Goal: Task Accomplishment & Management: Manage account settings

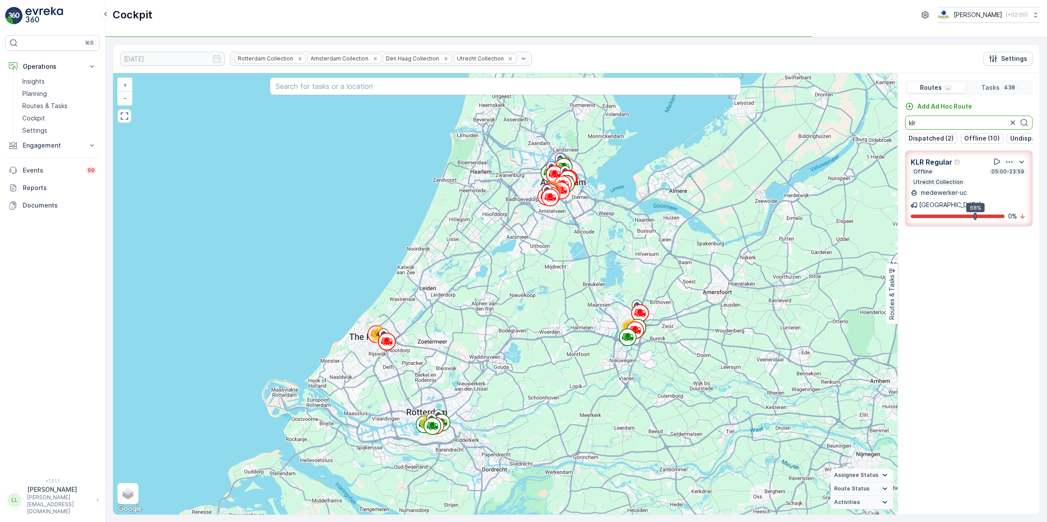
click at [902, 125] on div "Add Ad Hoc Route klr Dispatched (2) Offline (10) Undispatched (2) Finished (18)" at bounding box center [969, 123] width 142 height 42
drag, startPoint x: 931, startPoint y: 127, endPoint x: 899, endPoint y: 126, distance: 31.6
click at [899, 126] on div "Add Ad Hoc Route sg Dispatched (2) Offline (10) Undispatched (2) Finished (18)" at bounding box center [969, 123] width 142 height 42
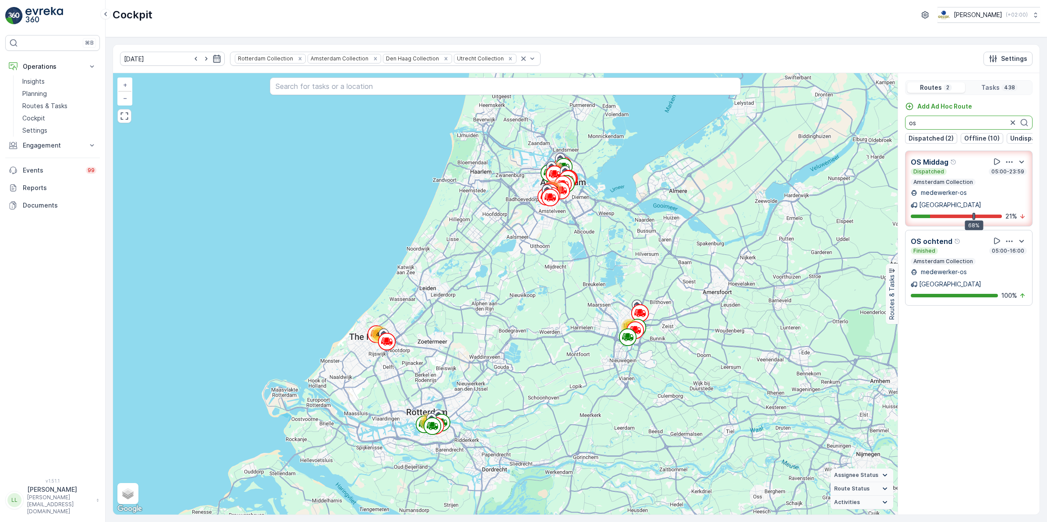
type input "os"
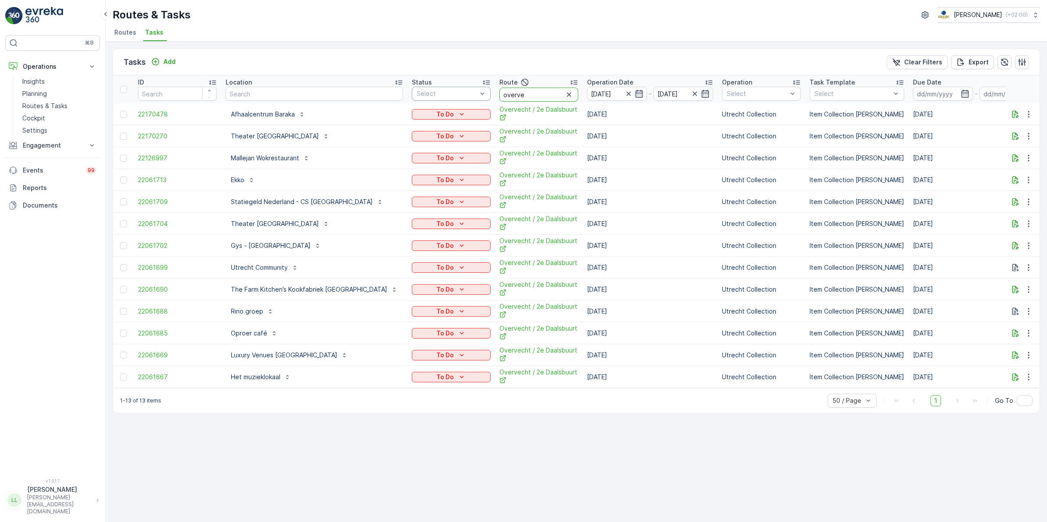
drag, startPoint x: 513, startPoint y: 99, endPoint x: 430, endPoint y: 97, distance: 83.3
click at [430, 97] on tr "ID Location Status Select Route overve Operation Date 03.10.2025 - 03.10.2025 O…" at bounding box center [838, 89] width 1450 height 28
type input "os avon"
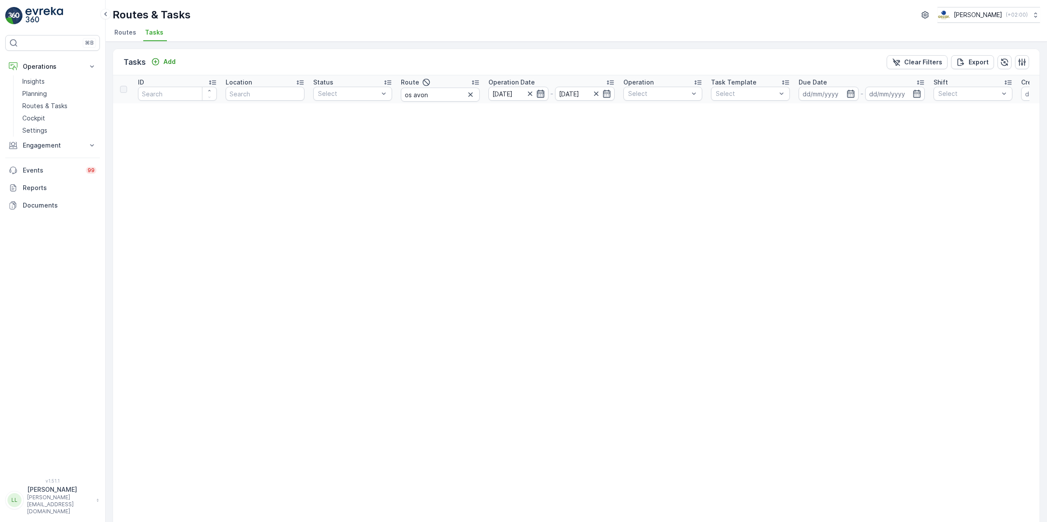
click at [537, 96] on icon "button" at bounding box center [540, 94] width 7 height 8
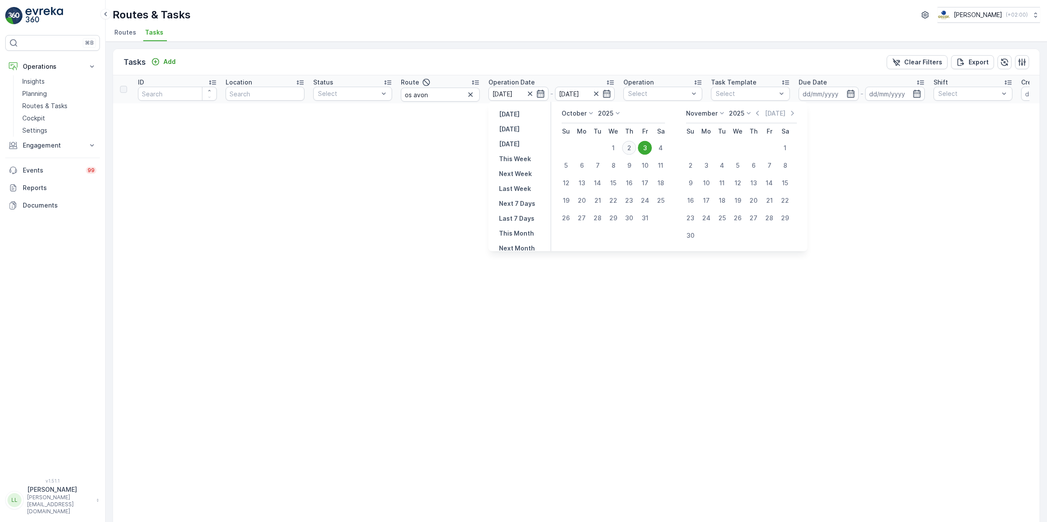
click at [629, 148] on div "2" at bounding box center [629, 148] width 14 height 14
type input "02.10.2025"
click at [629, 148] on div "2" at bounding box center [629, 148] width 14 height 14
type input "02.10.2025"
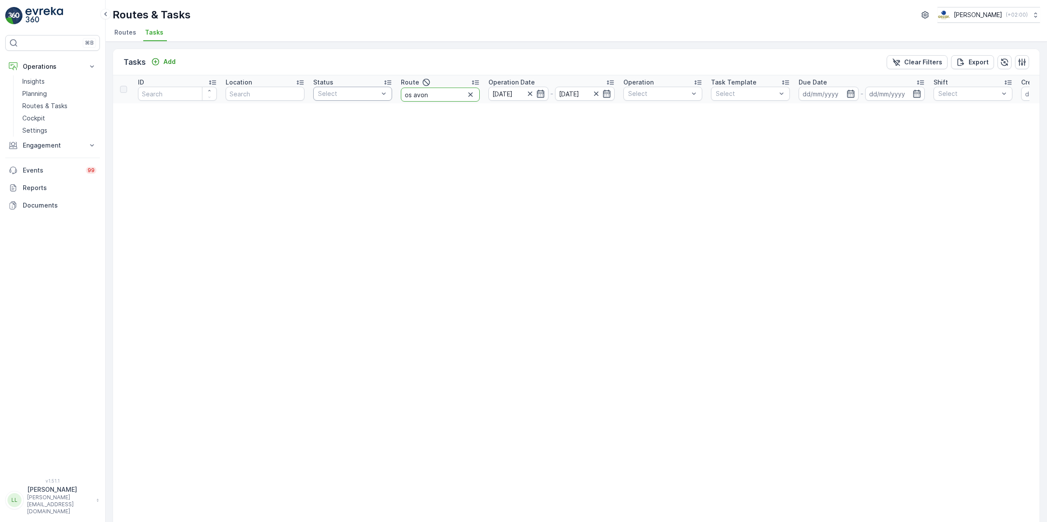
drag, startPoint x: 434, startPoint y: 95, endPoint x: 389, endPoint y: 96, distance: 45.1
click at [389, 96] on tr "ID Location Status Select Route os avon Operation Date 02.10.2025 - 02.10.2025 …" at bounding box center [769, 89] width 1312 height 28
type input "os m"
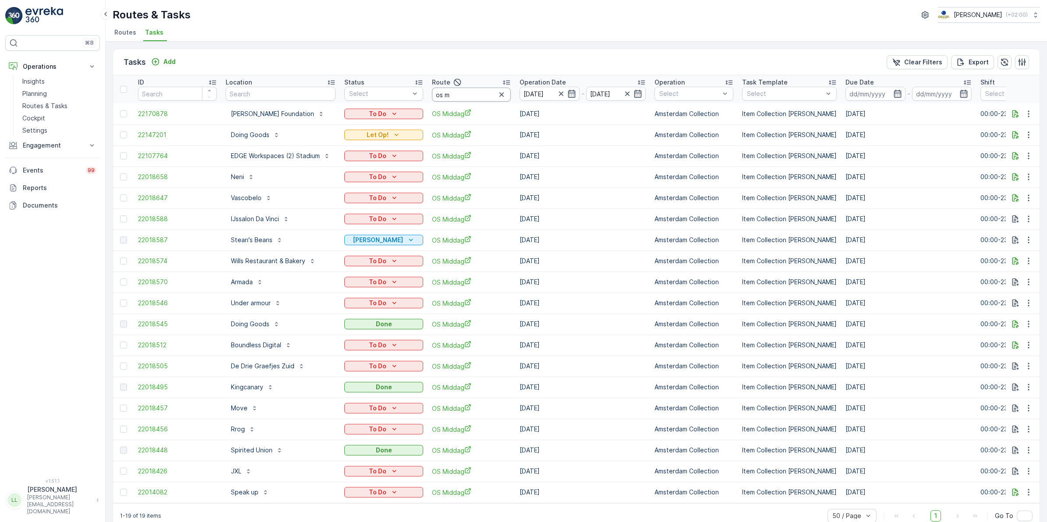
click at [461, 96] on input "os m" at bounding box center [471, 95] width 79 height 14
type input "os mid"
drag, startPoint x: 466, startPoint y: 97, endPoint x: 421, endPoint y: 96, distance: 45.2
click at [421, 96] on tr "ID Location Status Select Route os mid Operation Date 02.10.2025 - 02.10.2025 O…" at bounding box center [804, 89] width 1383 height 28
type input "wg av"
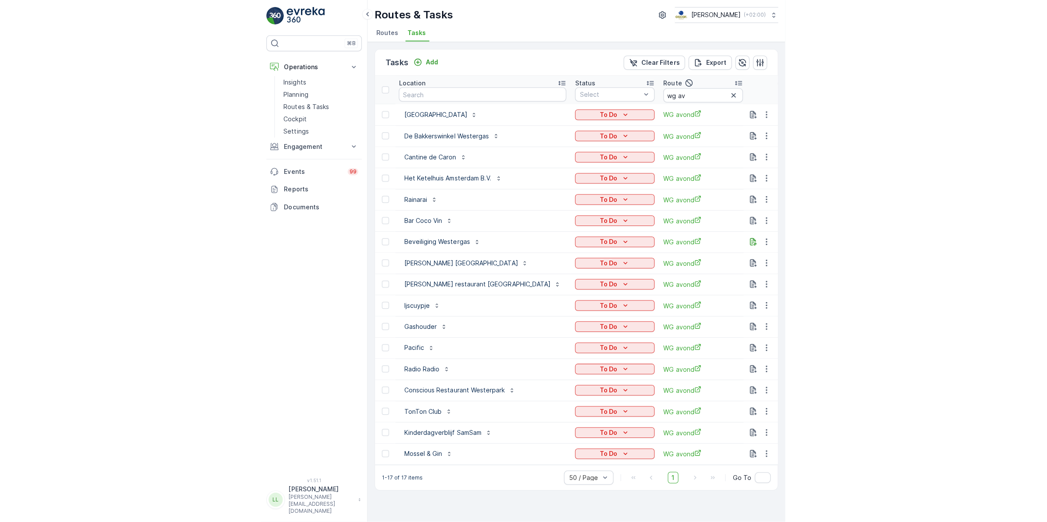
scroll to position [0, 87]
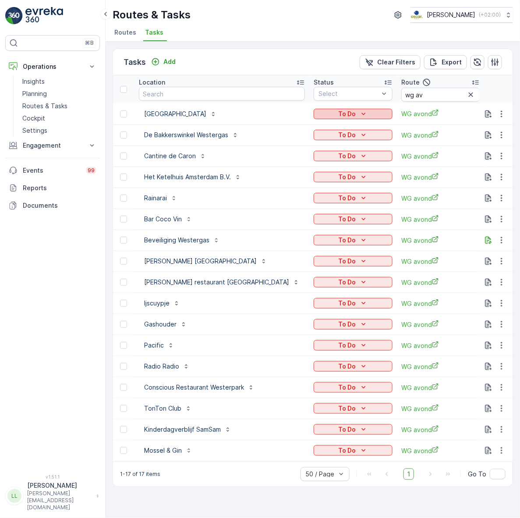
click at [323, 115] on div "To Do" at bounding box center [353, 114] width 72 height 9
click at [293, 163] on span "Cancelled" at bounding box center [286, 163] width 29 height 9
click at [359, 131] on icon "To Do" at bounding box center [363, 135] width 9 height 9
click at [289, 181] on span "Cancelled" at bounding box center [286, 184] width 29 height 9
click at [338, 155] on p "To Do" at bounding box center [347, 156] width 18 height 9
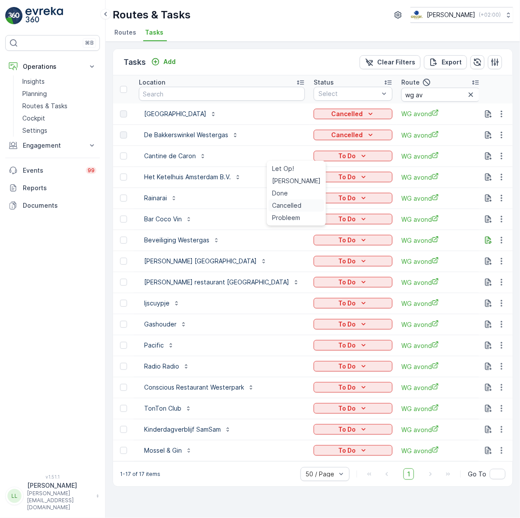
click at [290, 205] on span "Cancelled" at bounding box center [286, 205] width 29 height 9
click at [338, 174] on p "To Do" at bounding box center [347, 177] width 18 height 9
click at [294, 223] on span "Cancelled" at bounding box center [286, 226] width 29 height 9
click at [359, 196] on icon "To Do" at bounding box center [363, 198] width 9 height 9
click at [292, 245] on span "Cancelled" at bounding box center [286, 247] width 29 height 9
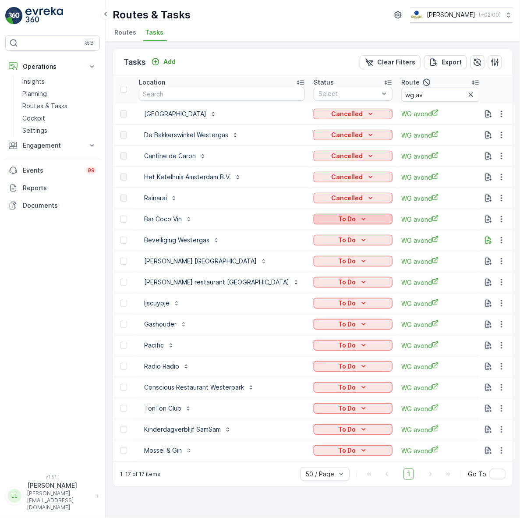
click at [338, 217] on p "To Do" at bounding box center [347, 219] width 18 height 9
click at [291, 267] on span "Cancelled" at bounding box center [286, 268] width 29 height 9
click at [359, 240] on icon "To Do" at bounding box center [363, 240] width 9 height 9
click at [294, 289] on span "Cancelled" at bounding box center [286, 289] width 29 height 9
click at [362, 260] on icon "To Do" at bounding box center [364, 261] width 4 height 2
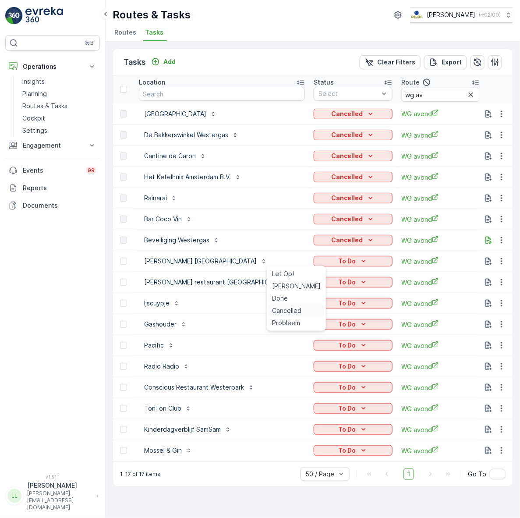
click at [294, 312] on span "Cancelled" at bounding box center [286, 310] width 29 height 9
click at [317, 283] on div "To Do" at bounding box center [353, 282] width 72 height 9
click at [294, 332] on span "Cancelled" at bounding box center [286, 331] width 29 height 9
click at [323, 302] on div "To Do" at bounding box center [353, 303] width 72 height 9
click at [292, 350] on span "Cancelled" at bounding box center [286, 352] width 29 height 9
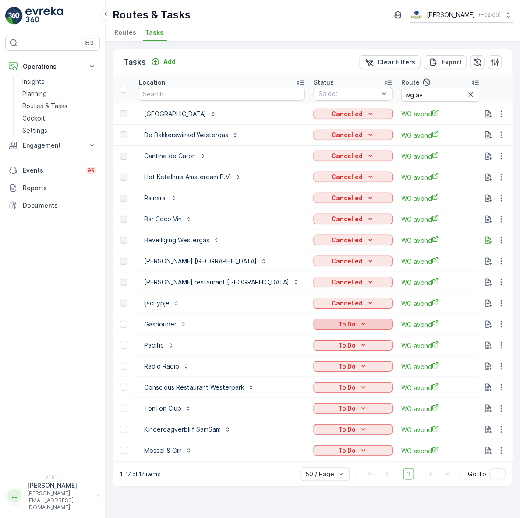
click at [323, 322] on div "To Do" at bounding box center [353, 324] width 72 height 9
click at [288, 372] on span "Cancelled" at bounding box center [286, 373] width 29 height 9
click at [317, 344] on div "To Do" at bounding box center [353, 345] width 72 height 9
click at [286, 392] on span "Cancelled" at bounding box center [286, 394] width 29 height 9
click at [338, 363] on p "To Do" at bounding box center [347, 366] width 18 height 9
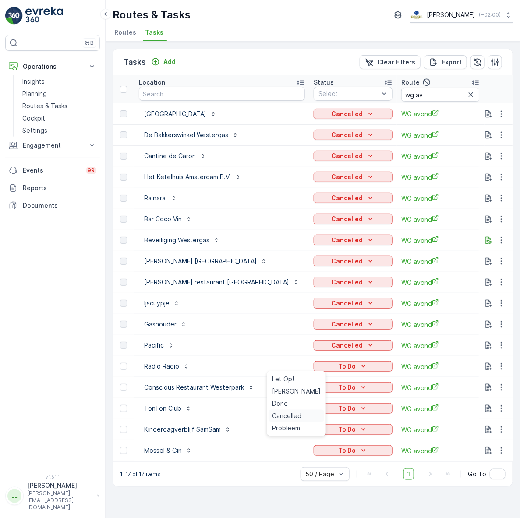
click at [294, 414] on span "Cancelled" at bounding box center [286, 415] width 29 height 9
click at [324, 386] on div "To Do" at bounding box center [353, 387] width 72 height 9
click at [292, 433] on span "Cancelled" at bounding box center [286, 436] width 29 height 9
click at [322, 409] on div "To Do" at bounding box center [353, 408] width 72 height 9
click at [291, 457] on span "Cancelled" at bounding box center [286, 457] width 29 height 9
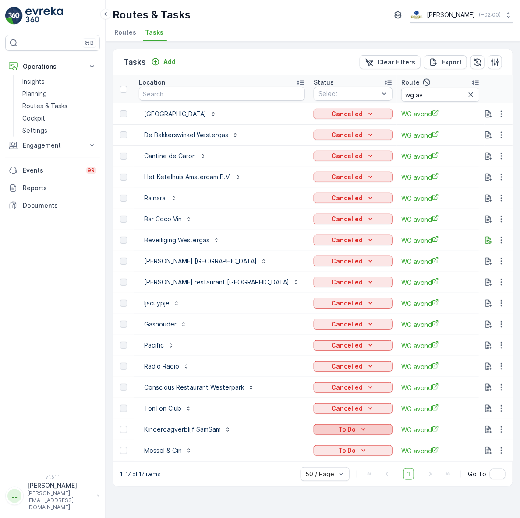
click at [359, 431] on icon "To Do" at bounding box center [363, 429] width 9 height 9
click at [293, 480] on span "Cancelled" at bounding box center [286, 478] width 29 height 9
click at [332, 452] on div "To Do" at bounding box center [353, 450] width 72 height 9
click at [292, 423] on span "Cancelled" at bounding box center [286, 424] width 29 height 9
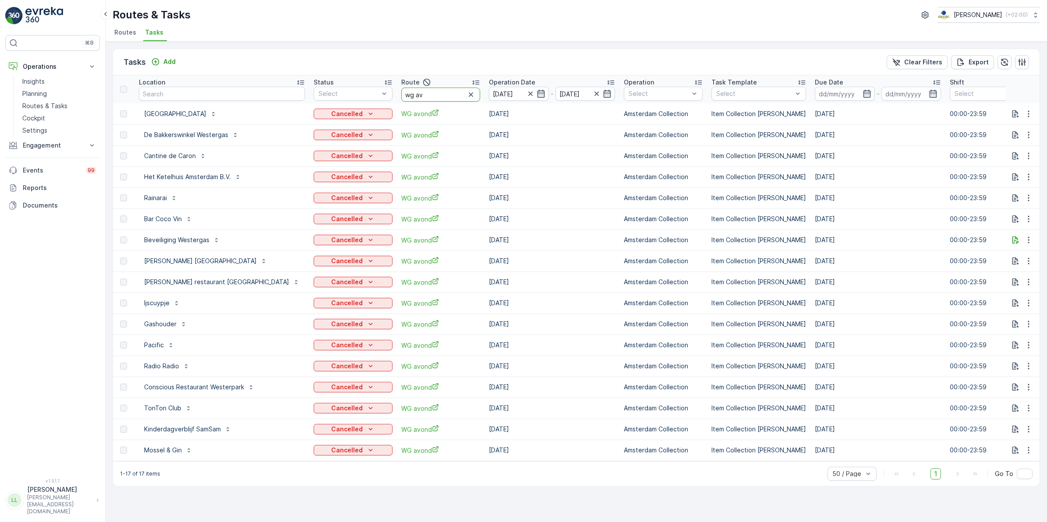
drag, startPoint x: 384, startPoint y: 92, endPoint x: 349, endPoint y: 91, distance: 35.5
click at [349, 91] on tr "ID Location Status Select Route wg av Operation Date 02.10.2025 - 02.10.2025 Op…" at bounding box center [745, 89] width 1439 height 28
type input "ps mi"
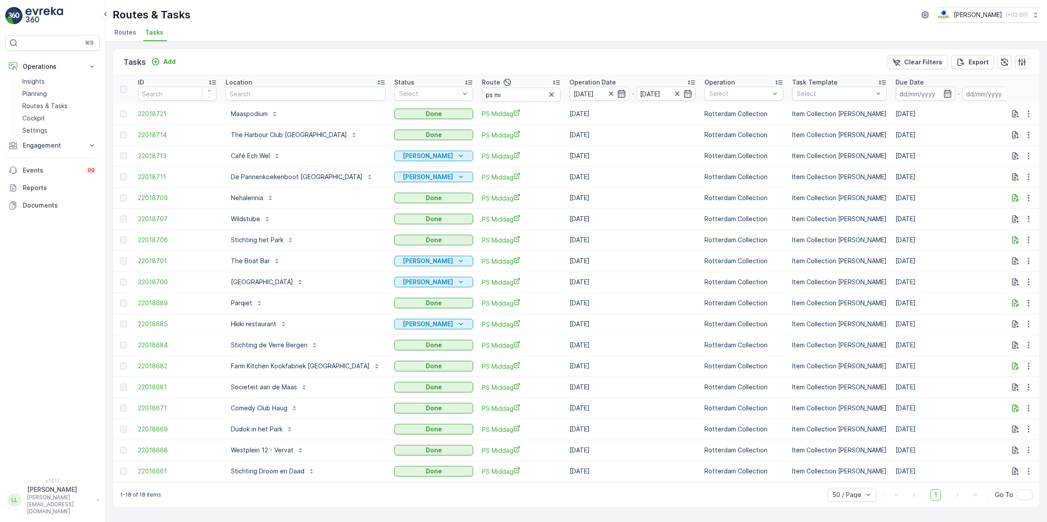
click at [617, 92] on icon "button" at bounding box center [621, 93] width 9 height 9
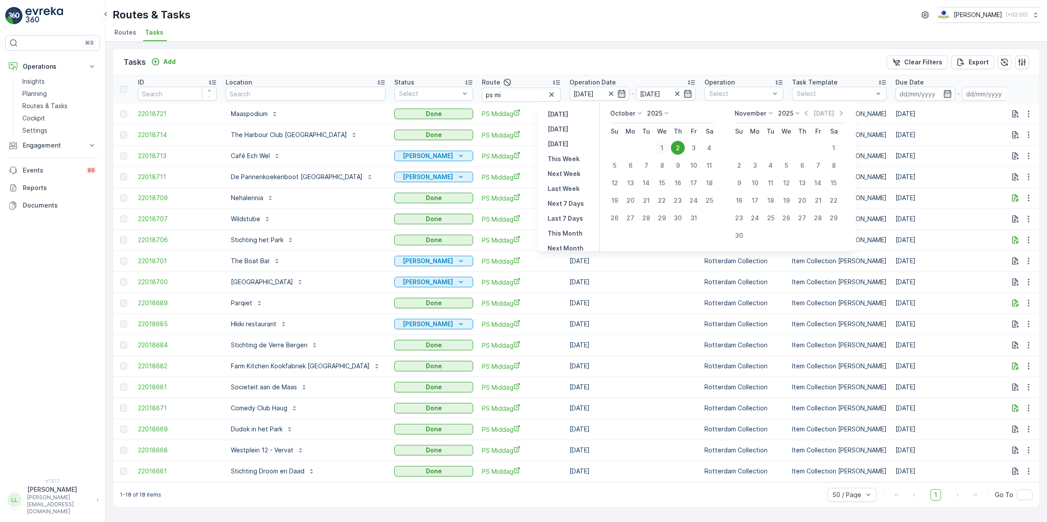
click at [665, 148] on div "1" at bounding box center [662, 148] width 14 height 14
type input "[DATE]"
click at [665, 148] on div "1" at bounding box center [662, 148] width 14 height 14
type input "[DATE]"
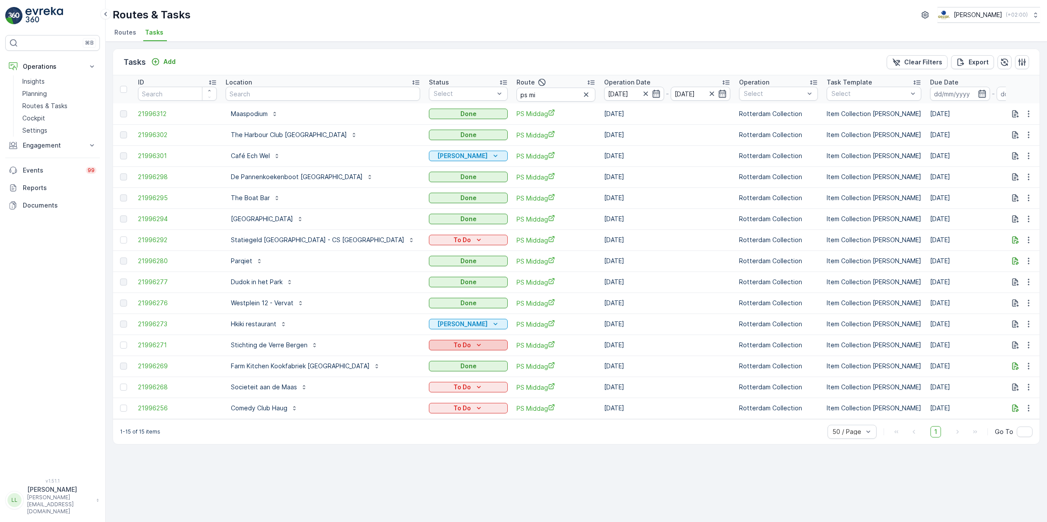
click at [432, 344] on div "To Do" at bounding box center [468, 345] width 72 height 9
click at [386, 380] on div "Done" at bounding box center [393, 382] width 56 height 12
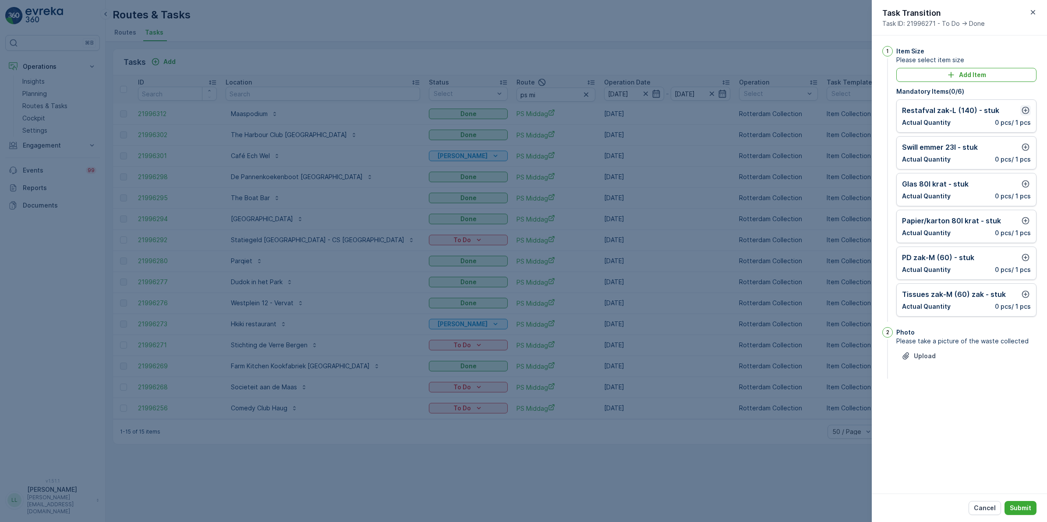
click at [1025, 108] on icon "button" at bounding box center [1025, 110] width 9 height 9
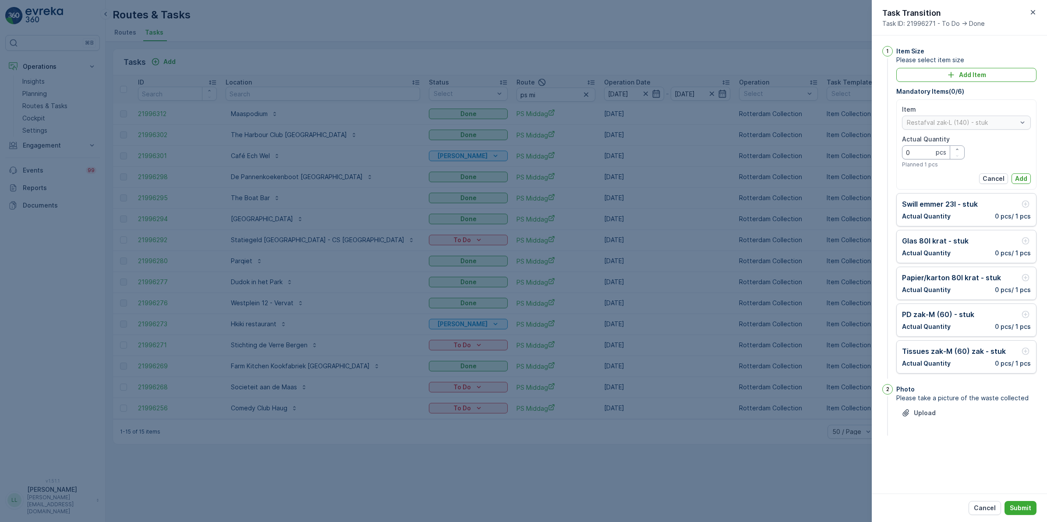
click at [919, 156] on Quantity "0" at bounding box center [933, 152] width 63 height 14
type Quantity "1"
click at [1017, 174] on p "Add" at bounding box center [1021, 178] width 12 height 9
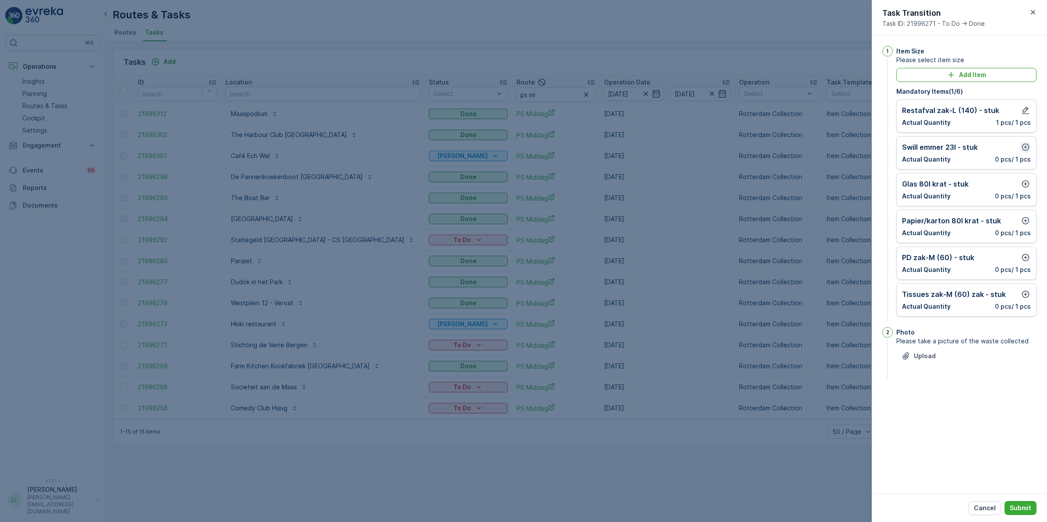
click at [1026, 150] on icon "button" at bounding box center [1025, 147] width 9 height 9
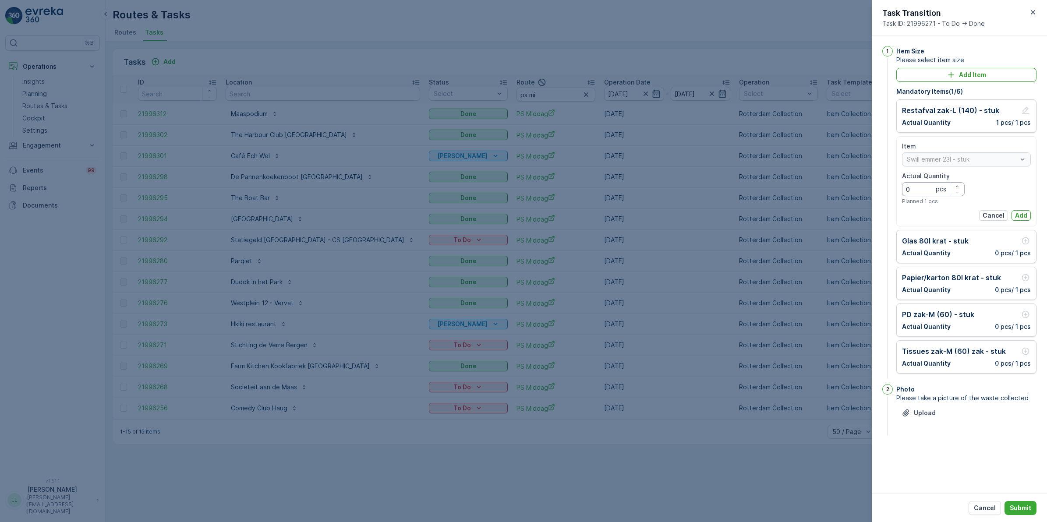
click at [926, 190] on Quantity "0" at bounding box center [933, 189] width 63 height 14
type Quantity "1"
click at [1023, 218] on p "Add" at bounding box center [1021, 215] width 12 height 9
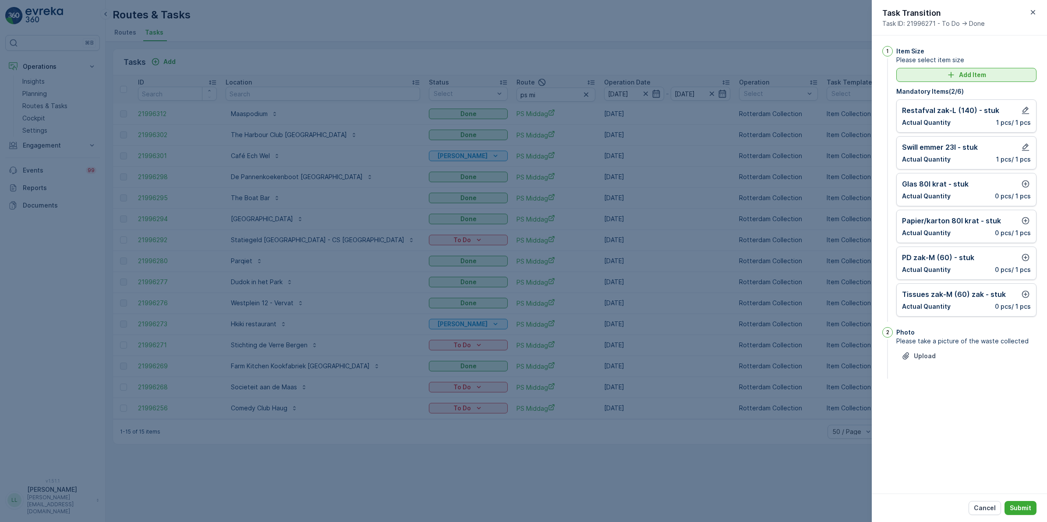
click at [970, 77] on p "Add Item" at bounding box center [972, 75] width 27 height 9
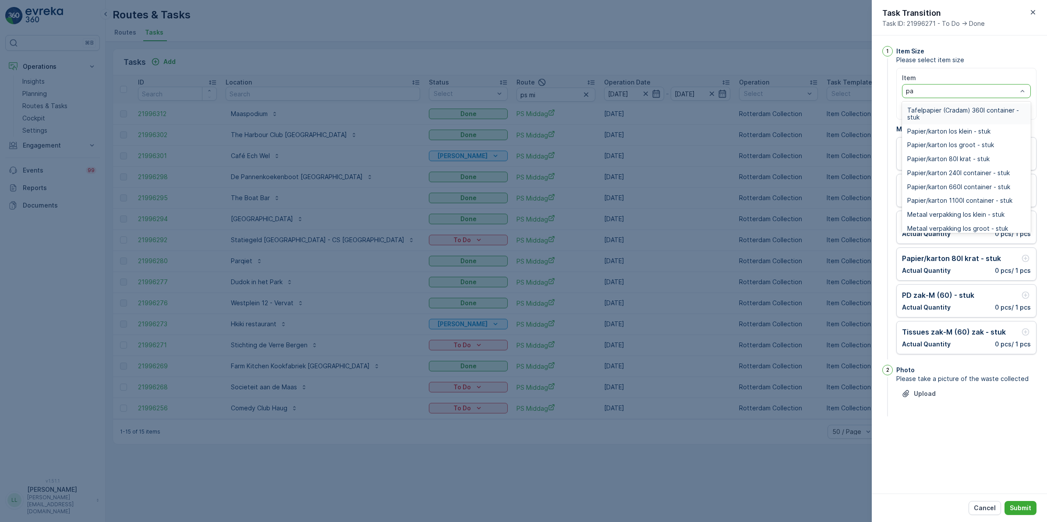
type input "pap"
click at [975, 171] on span "Papier/karton 240l container - stuk" at bounding box center [958, 173] width 103 height 7
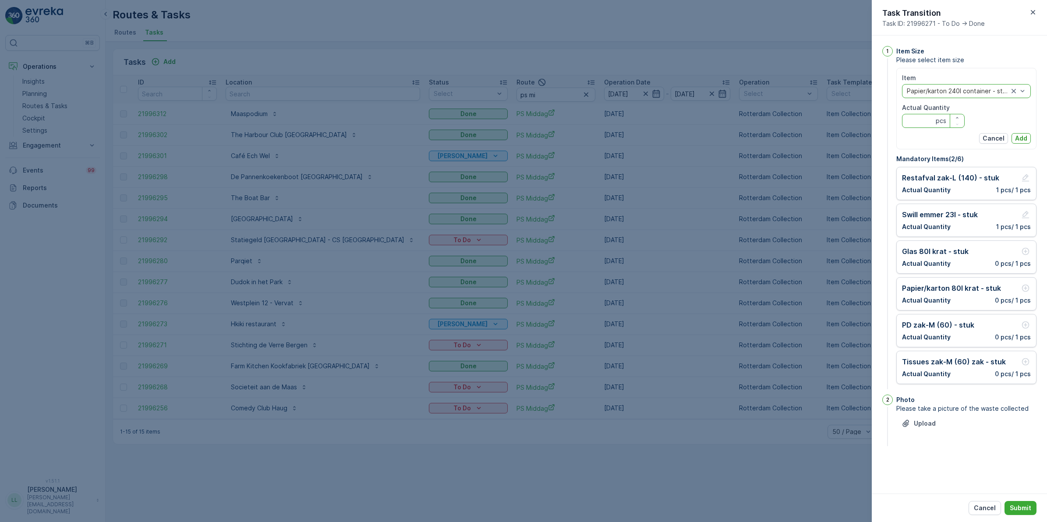
click at [928, 123] on Quantity "Actual Quantity" at bounding box center [933, 121] width 63 height 14
type Quantity "1"
click at [1026, 138] on p "Add" at bounding box center [1021, 138] width 12 height 9
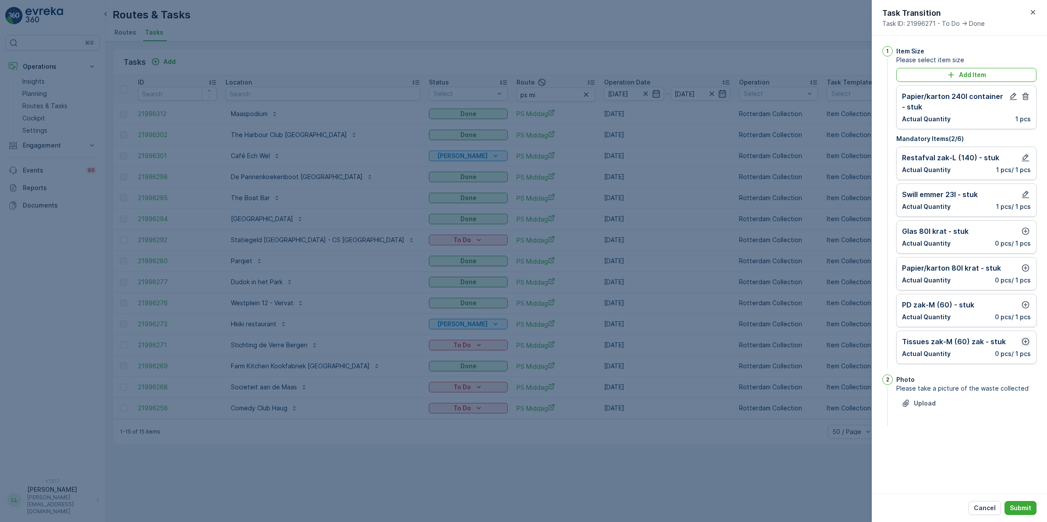
click at [1028, 344] on icon "button" at bounding box center [1025, 341] width 7 height 7
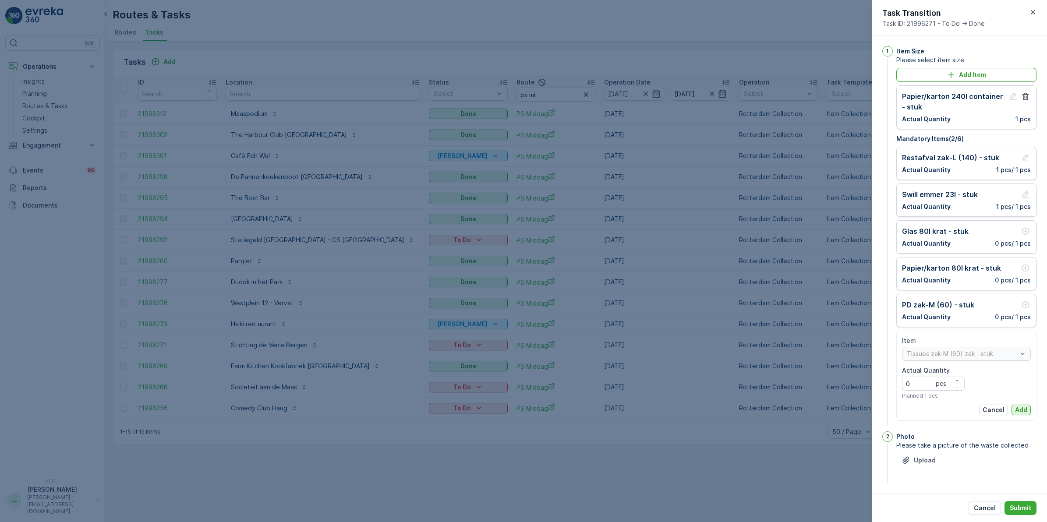
click at [1015, 410] on p "Add" at bounding box center [1021, 410] width 12 height 9
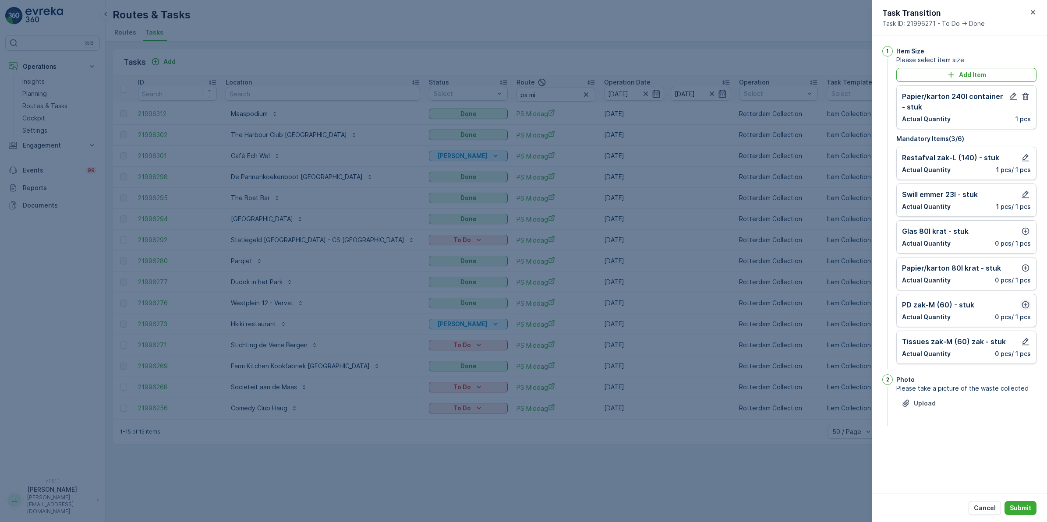
click at [1021, 304] on button "button" at bounding box center [1025, 305] width 11 height 11
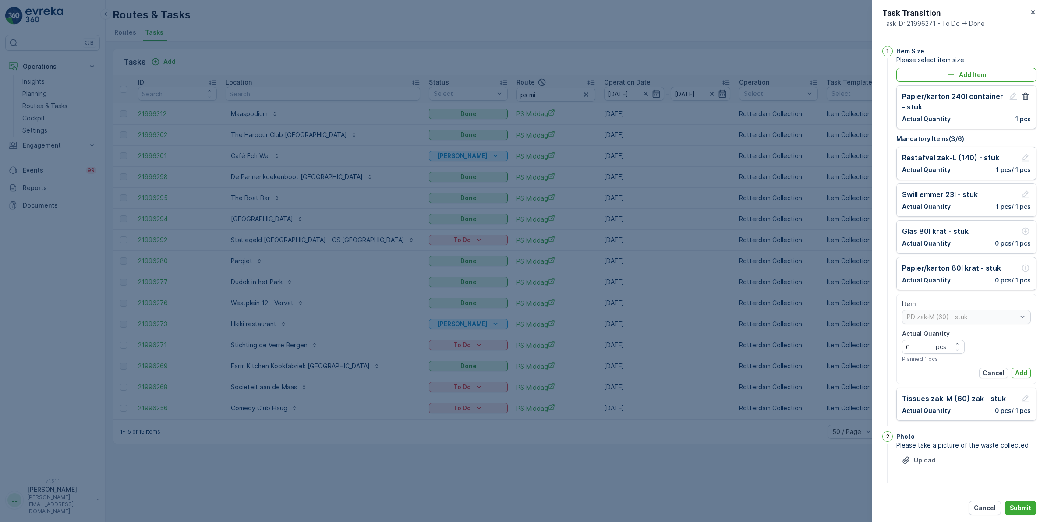
click at [1021, 375] on p "Add" at bounding box center [1021, 373] width 12 height 9
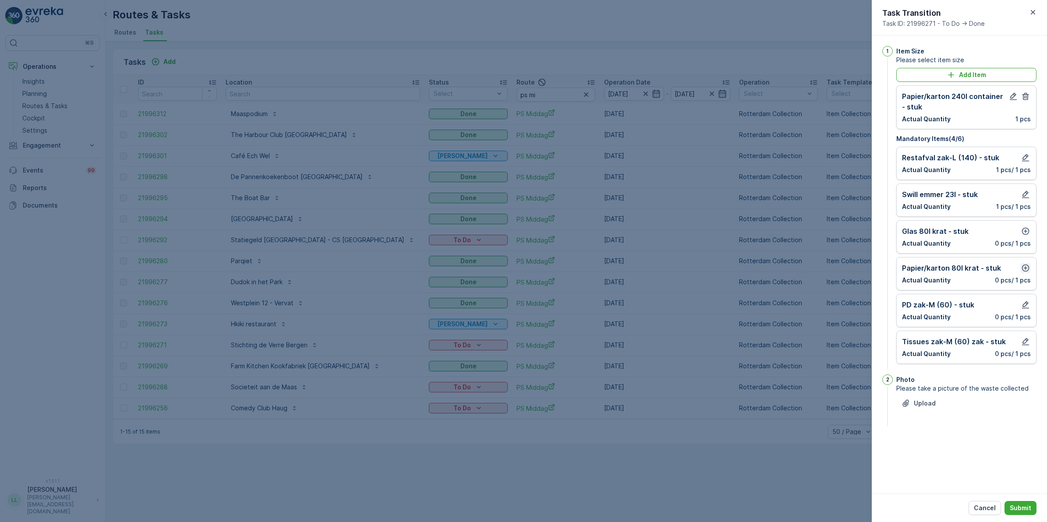
click at [1022, 268] on icon "button" at bounding box center [1025, 268] width 9 height 9
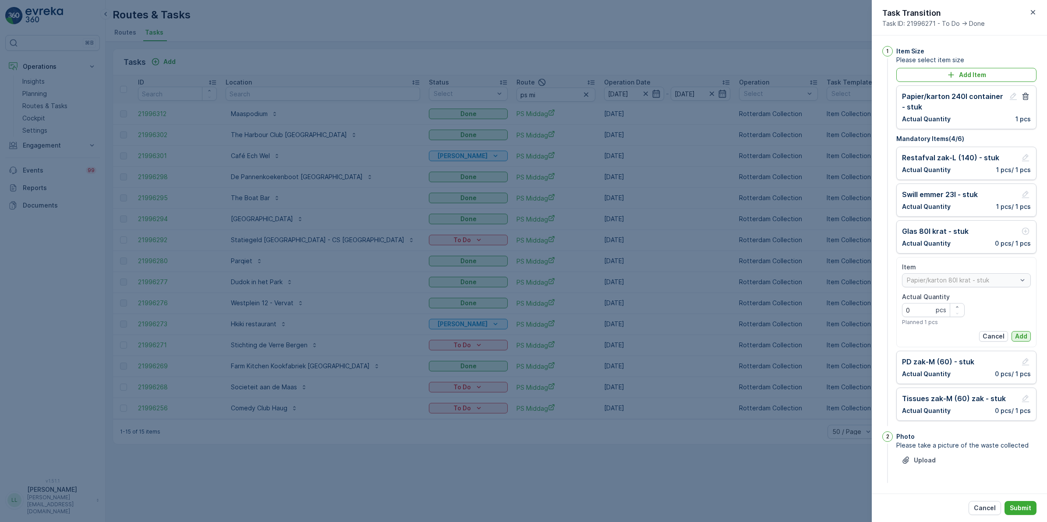
click at [1024, 338] on p "Add" at bounding box center [1021, 336] width 12 height 9
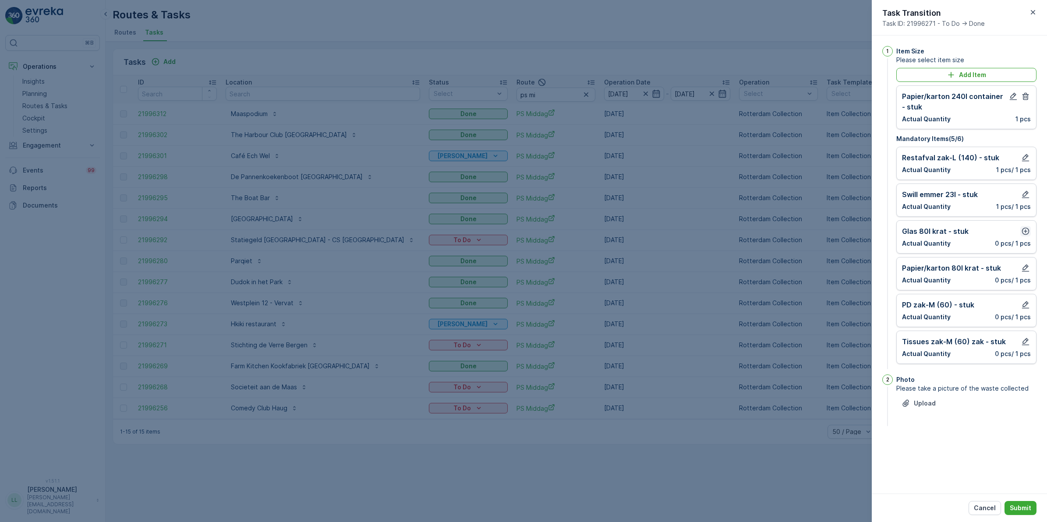
click at [1026, 233] on icon "button" at bounding box center [1025, 231] width 9 height 9
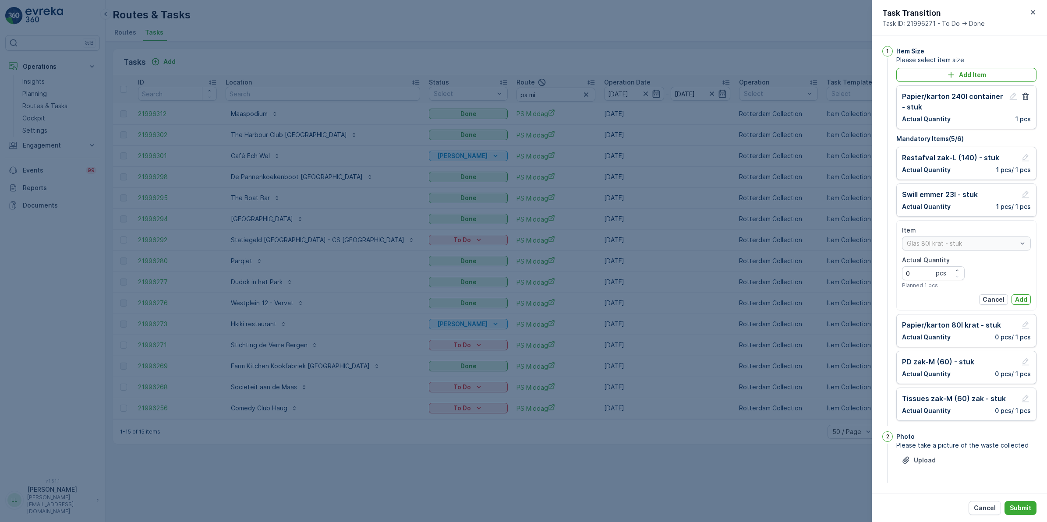
drag, startPoint x: 1015, startPoint y: 300, endPoint x: 1019, endPoint y: 320, distance: 20.1
click at [1016, 300] on p "Add" at bounding box center [1021, 299] width 12 height 9
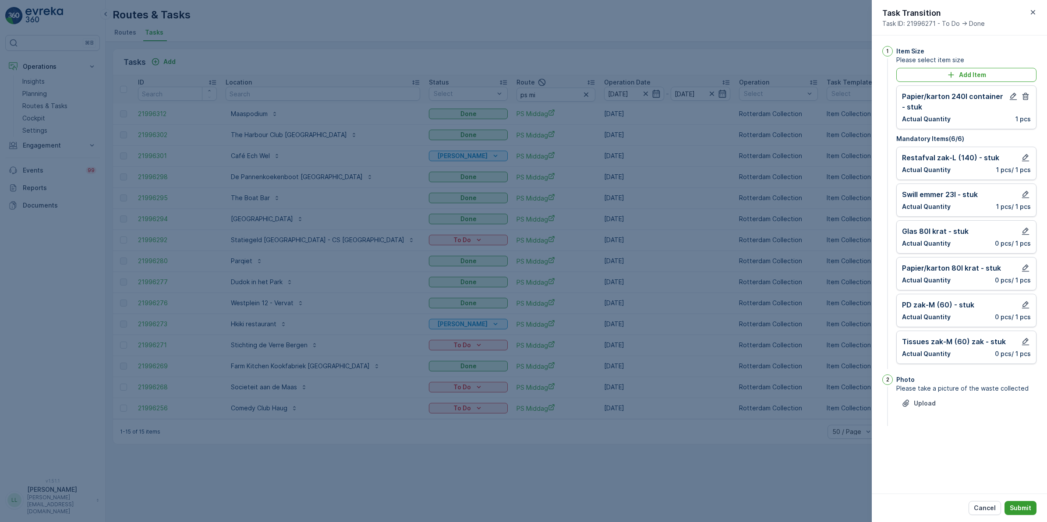
click at [1021, 507] on p "Submit" at bounding box center [1020, 508] width 21 height 9
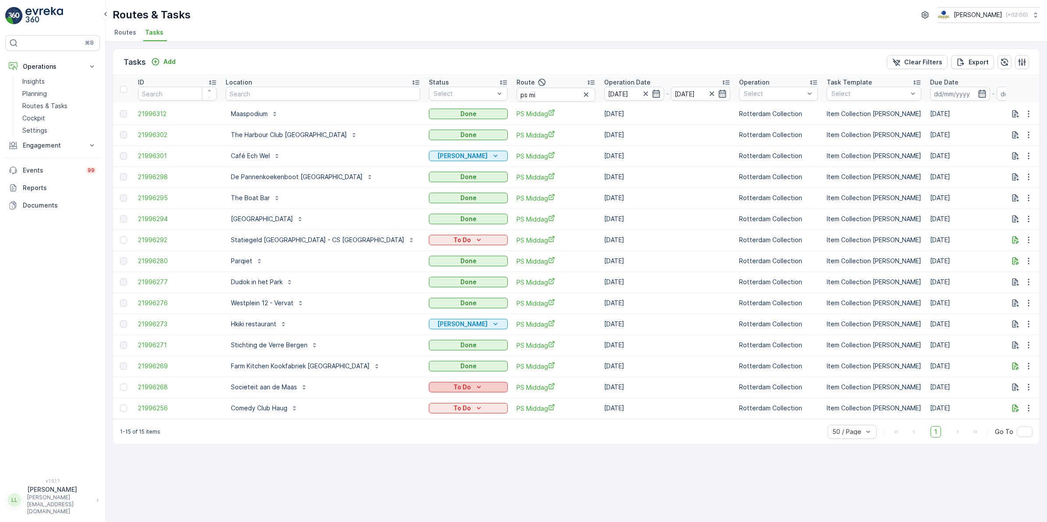
click at [453, 388] on p "To Do" at bounding box center [462, 387] width 18 height 9
click at [386, 423] on div "Done" at bounding box center [393, 424] width 56 height 12
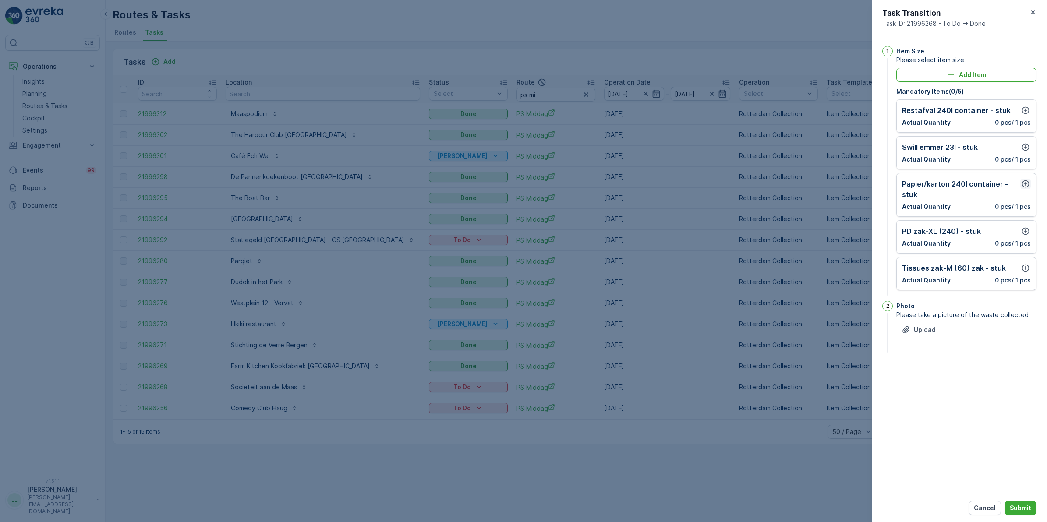
click at [1023, 184] on icon "button" at bounding box center [1025, 184] width 9 height 9
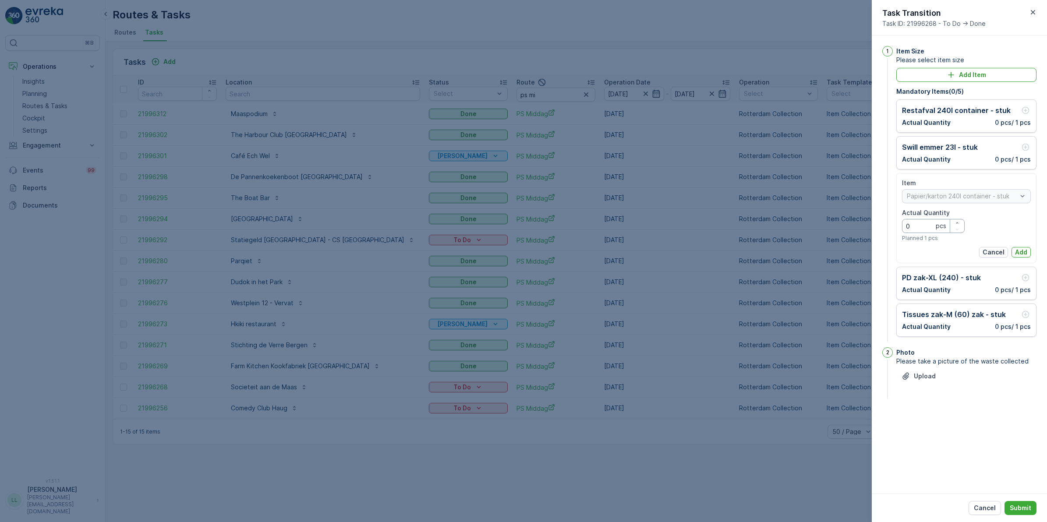
click at [921, 228] on Quantity "0" at bounding box center [933, 226] width 63 height 14
type Quantity "1"
click at [1028, 248] on button "Add" at bounding box center [1021, 252] width 19 height 11
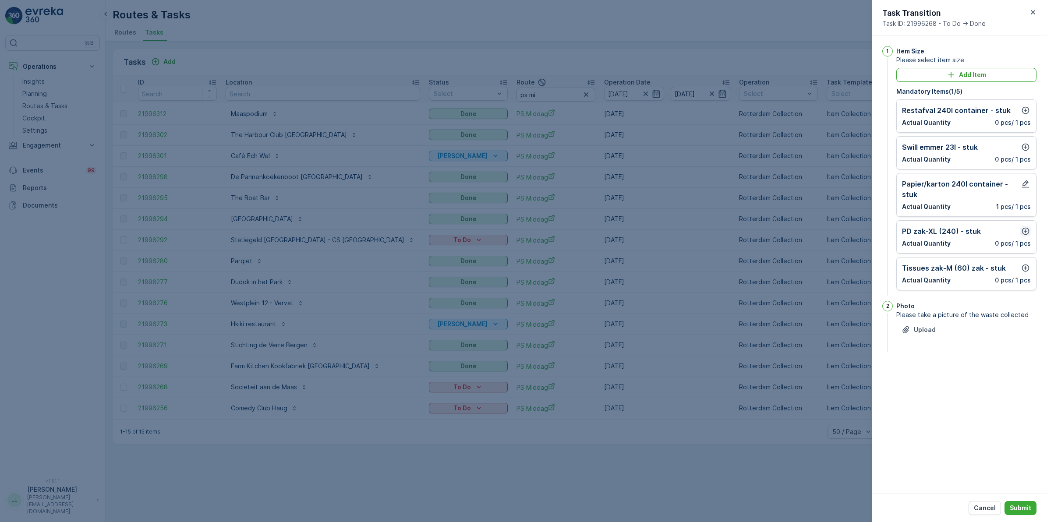
click at [1025, 235] on icon "button" at bounding box center [1025, 231] width 7 height 7
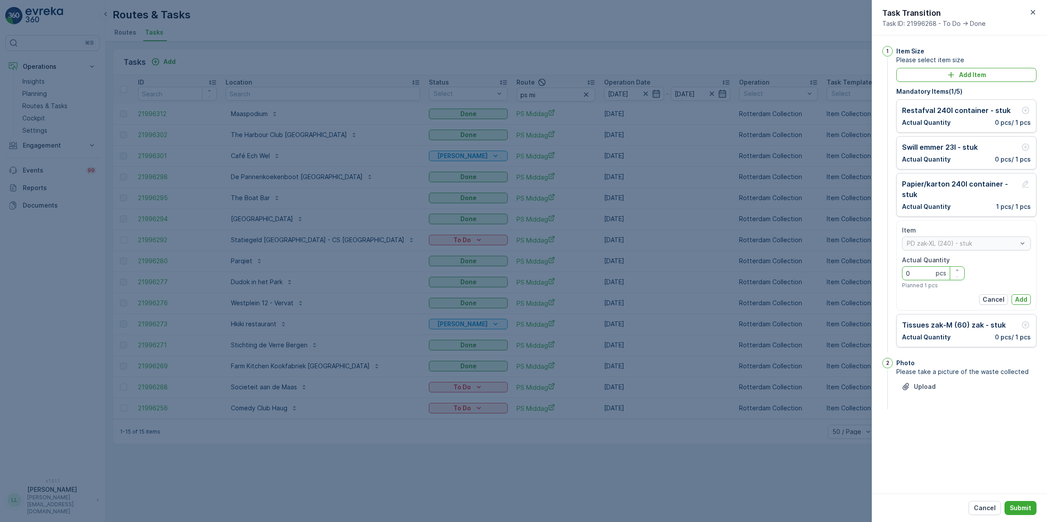
click at [921, 277] on Quantity "0" at bounding box center [933, 273] width 63 height 14
type Quantity "1"
click at [1023, 296] on p "Add" at bounding box center [1021, 299] width 12 height 9
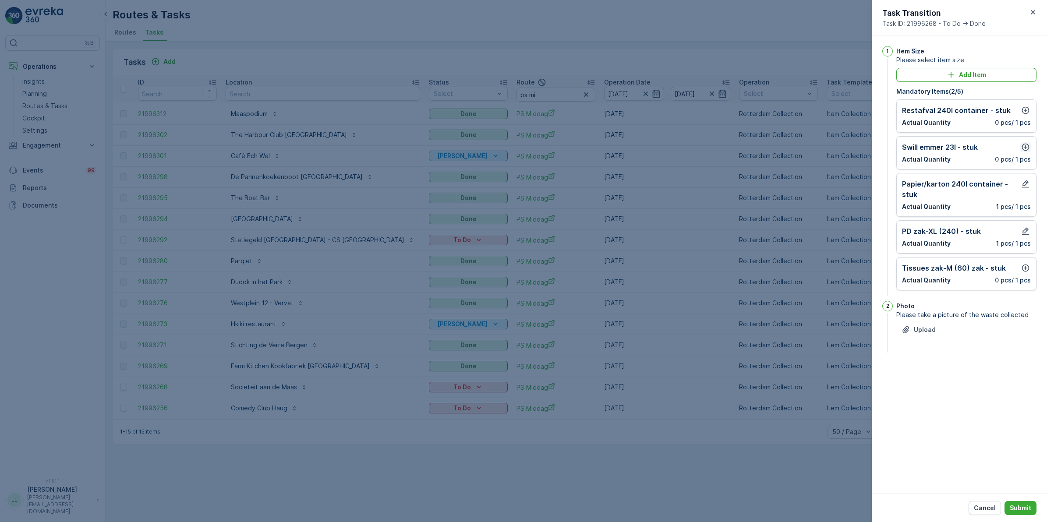
click at [1028, 146] on icon "button" at bounding box center [1025, 147] width 7 height 7
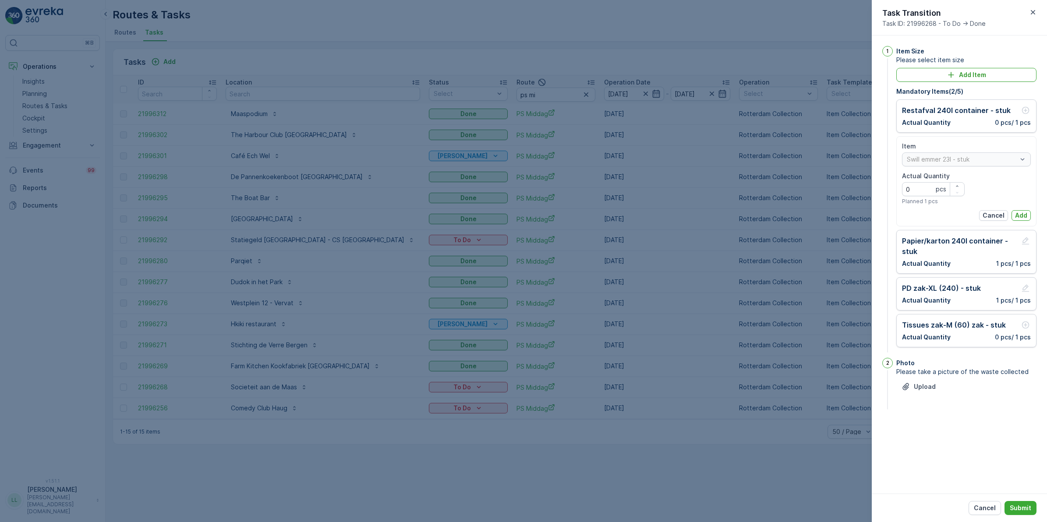
click at [932, 191] on Quantity "0" at bounding box center [933, 189] width 63 height 14
type Quantity "1"
click at [1022, 212] on p "Add" at bounding box center [1021, 215] width 12 height 9
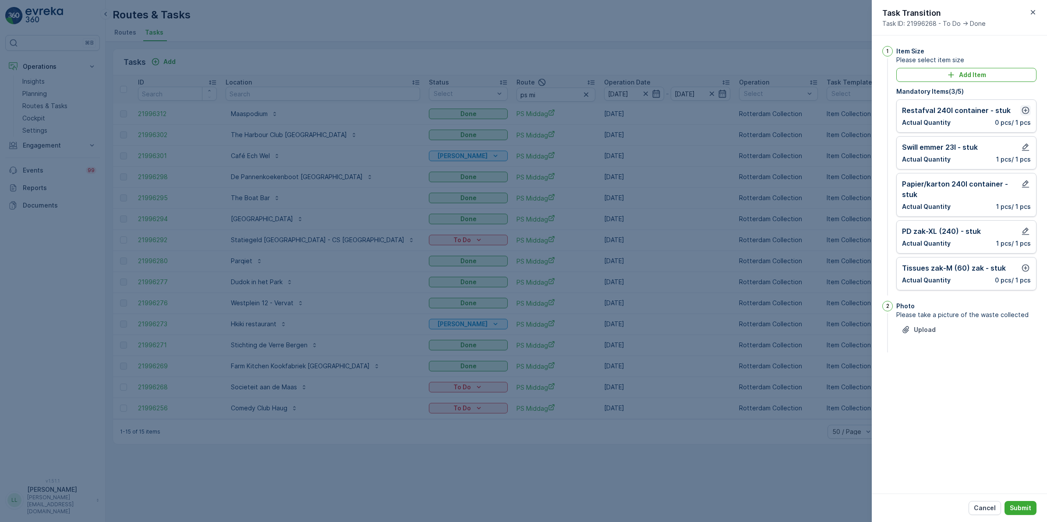
click at [1026, 112] on icon "button" at bounding box center [1025, 110] width 9 height 9
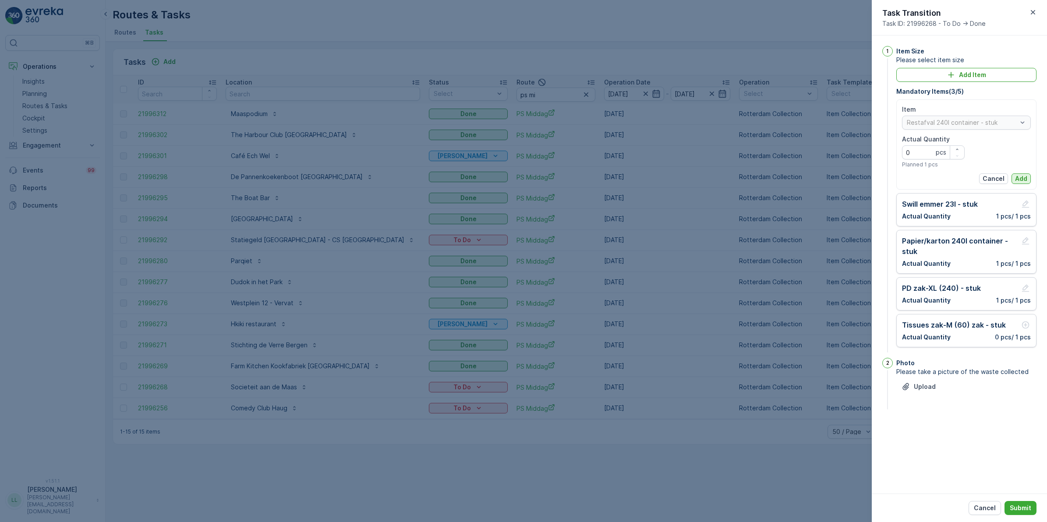
click at [1019, 173] on button "Add" at bounding box center [1021, 178] width 19 height 11
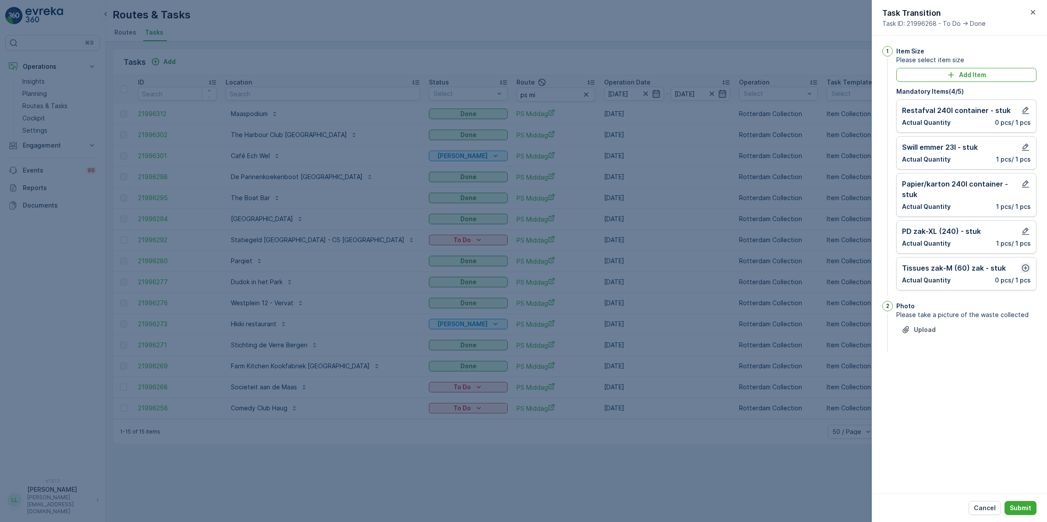
click at [1025, 270] on icon "button" at bounding box center [1025, 268] width 7 height 7
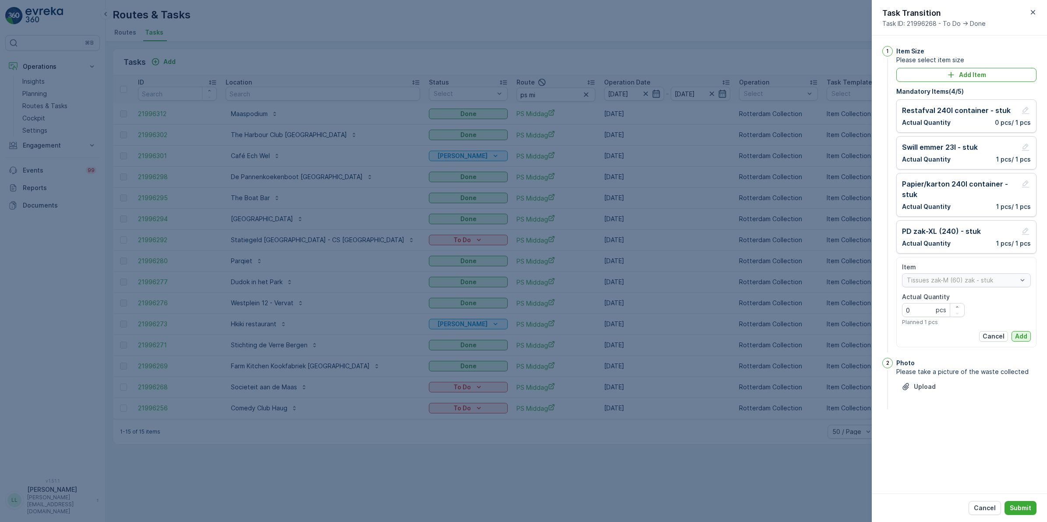
click at [1022, 334] on p "Add" at bounding box center [1021, 336] width 12 height 9
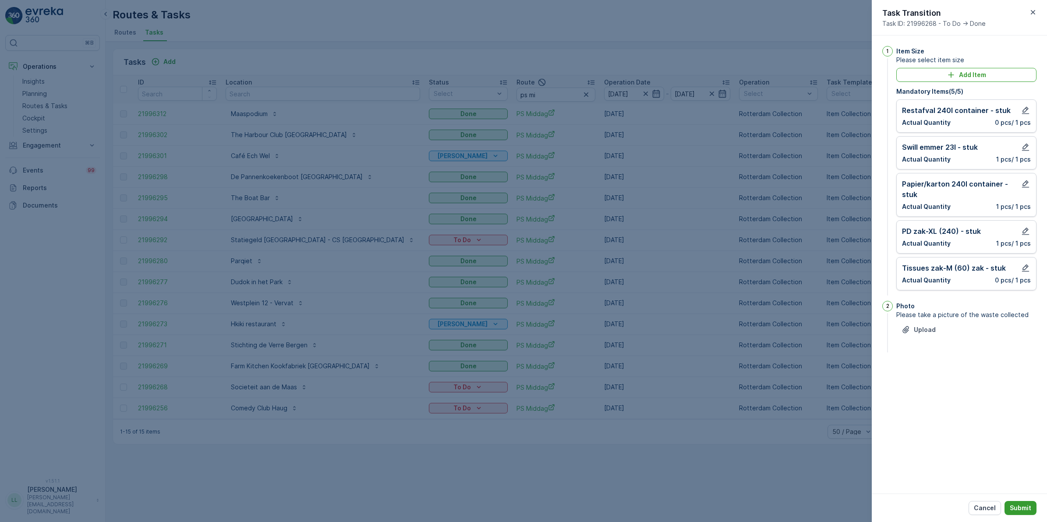
click at [1022, 505] on p "Submit" at bounding box center [1020, 508] width 21 height 9
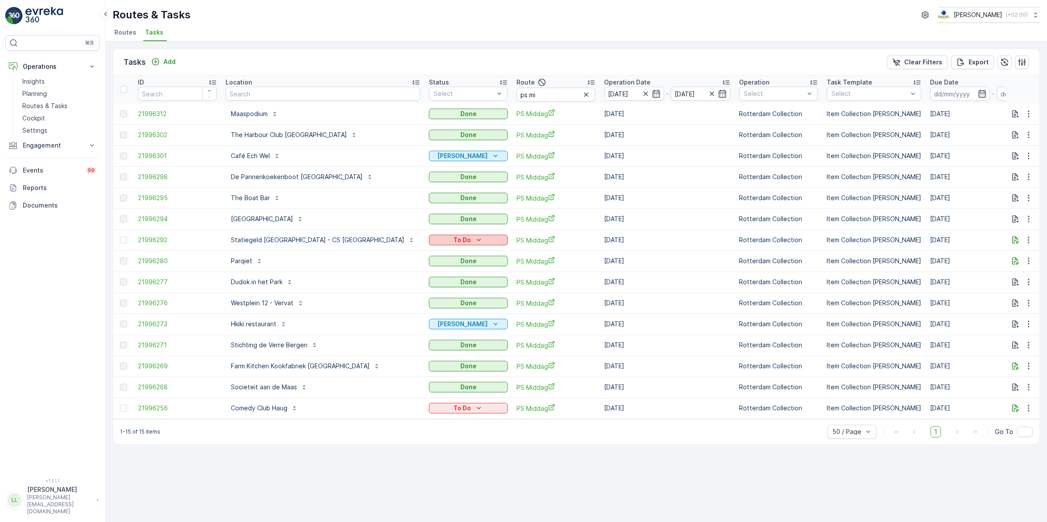
click at [453, 237] on p "To Do" at bounding box center [462, 240] width 18 height 9
click at [382, 281] on span "Done" at bounding box center [377, 277] width 16 height 9
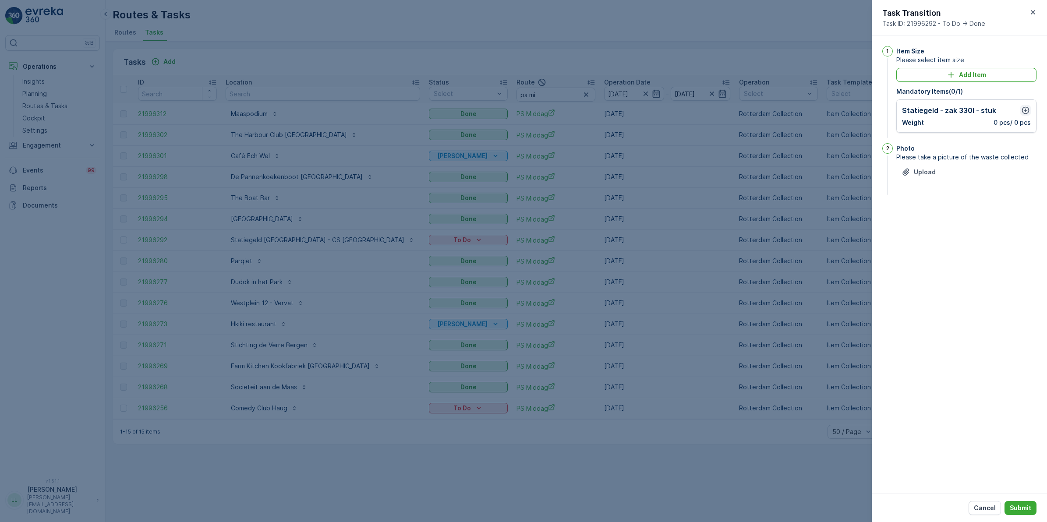
click at [1028, 110] on icon "button" at bounding box center [1025, 110] width 9 height 9
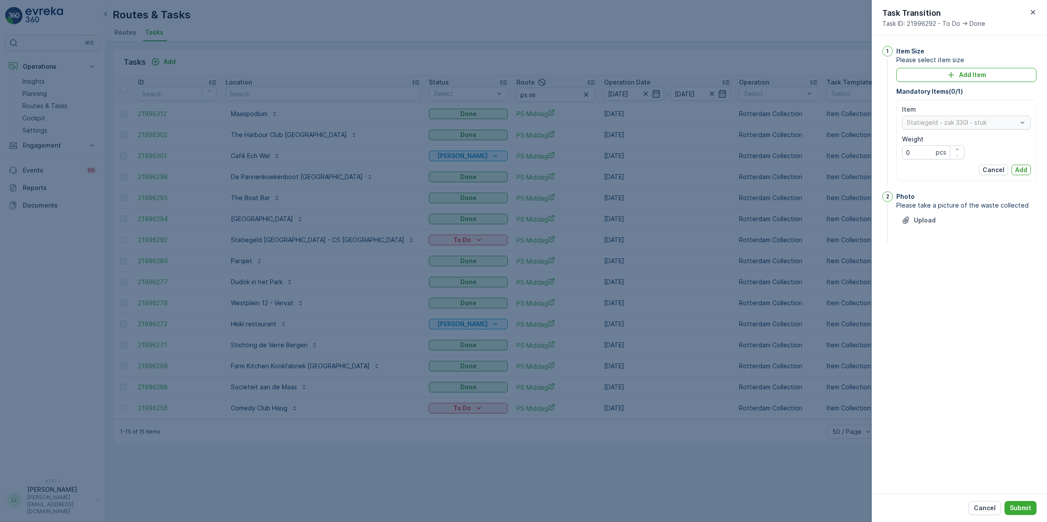
click at [958, 123] on div "Statiegeld - zak 330l - stuk" at bounding box center [966, 123] width 129 height 14
click at [919, 151] on input "0" at bounding box center [933, 152] width 63 height 14
click at [1022, 170] on p "Add" at bounding box center [1021, 170] width 12 height 9
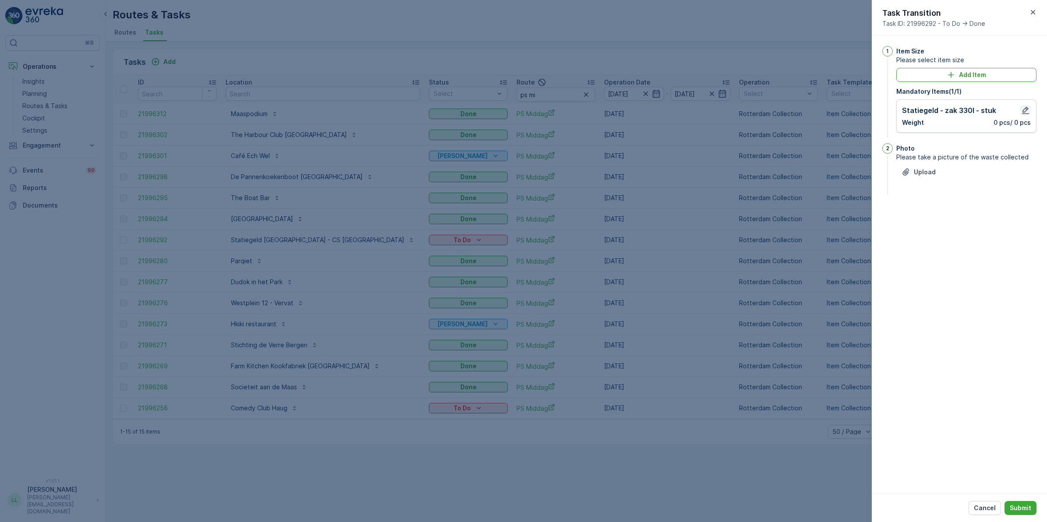
click at [1026, 110] on icon "button" at bounding box center [1025, 110] width 7 height 7
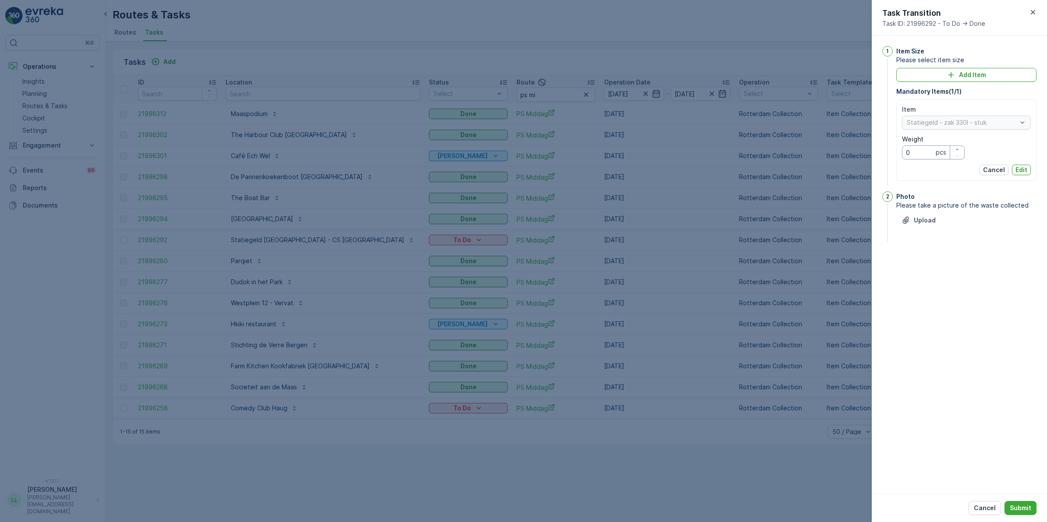
click at [914, 159] on input "0" at bounding box center [933, 152] width 63 height 14
type input "1"
click at [980, 218] on div "Upload" at bounding box center [966, 225] width 140 height 25
click at [1022, 167] on p "Edit" at bounding box center [1021, 170] width 12 height 9
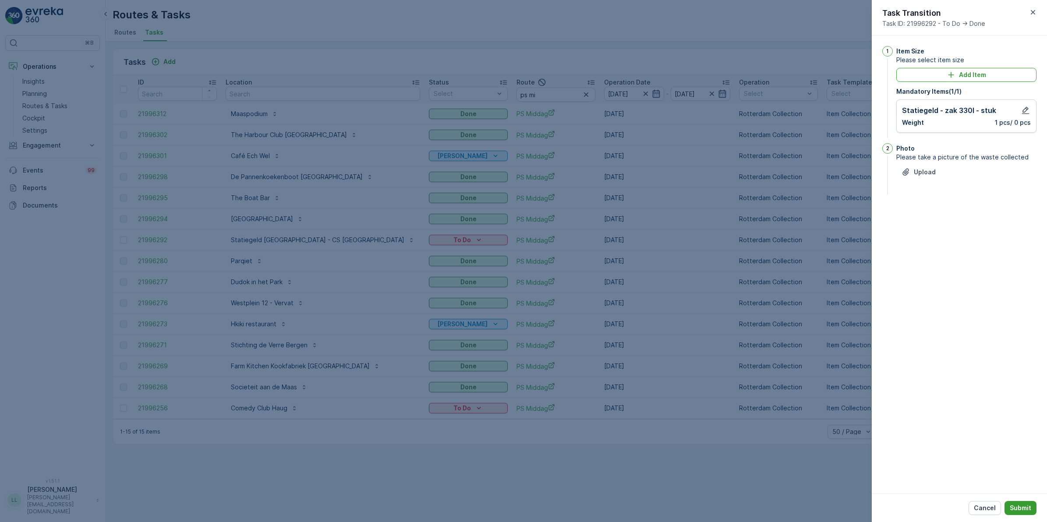
click at [1022, 508] on p "Submit" at bounding box center [1020, 508] width 21 height 9
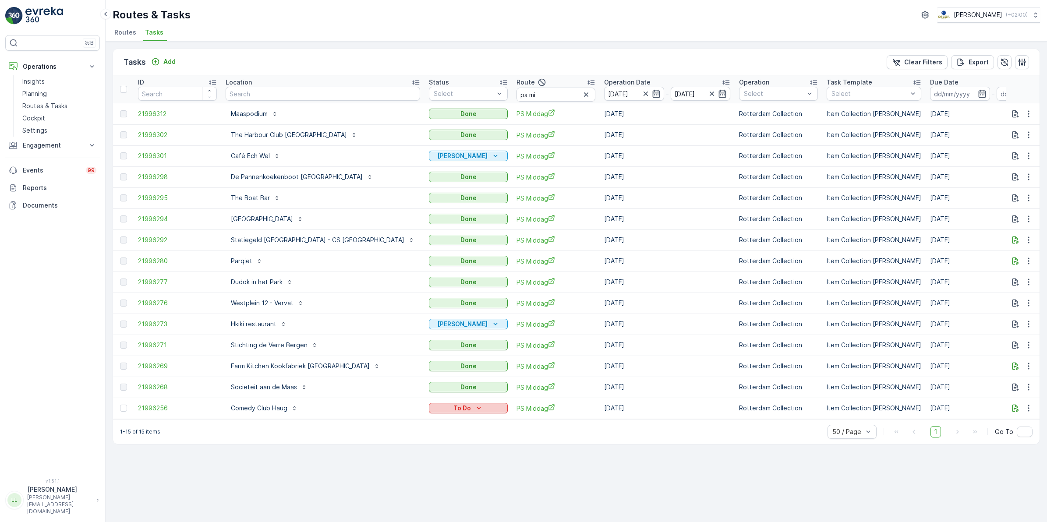
click at [474, 411] on icon "To Do" at bounding box center [478, 408] width 9 height 9
click at [382, 443] on span "Done" at bounding box center [377, 445] width 16 height 9
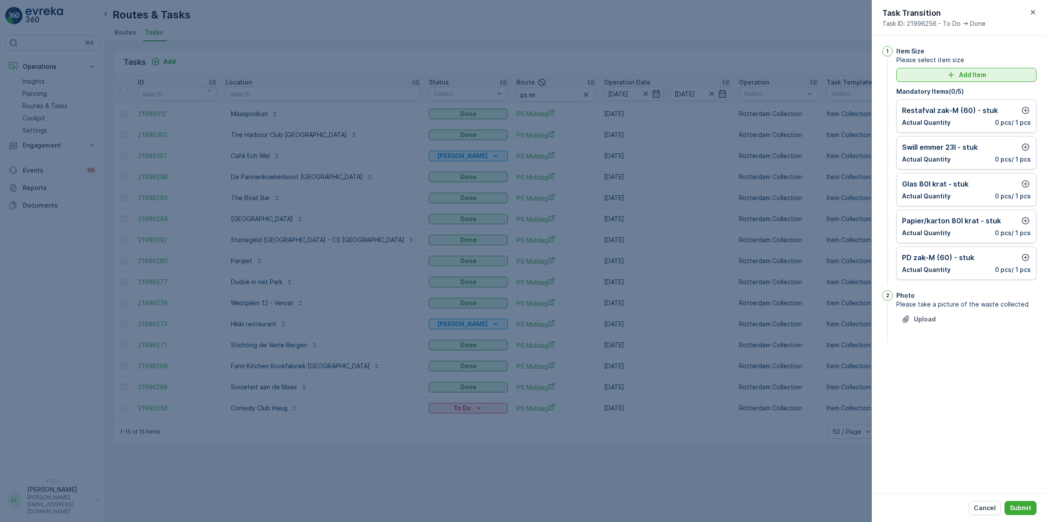
click at [973, 77] on p "Add Item" at bounding box center [972, 75] width 27 height 9
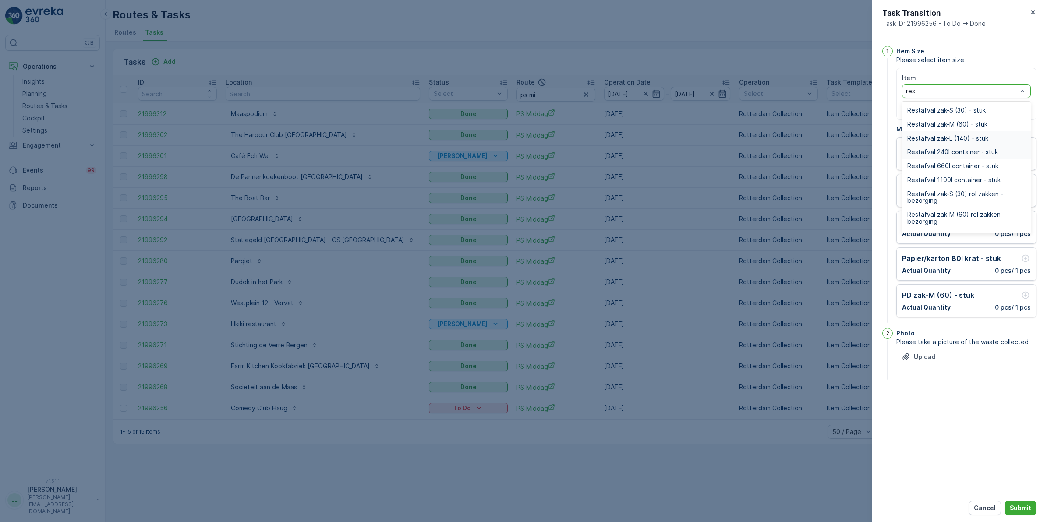
type input "rest"
click at [975, 152] on span "Restafval 240l container - stuk" at bounding box center [952, 152] width 91 height 7
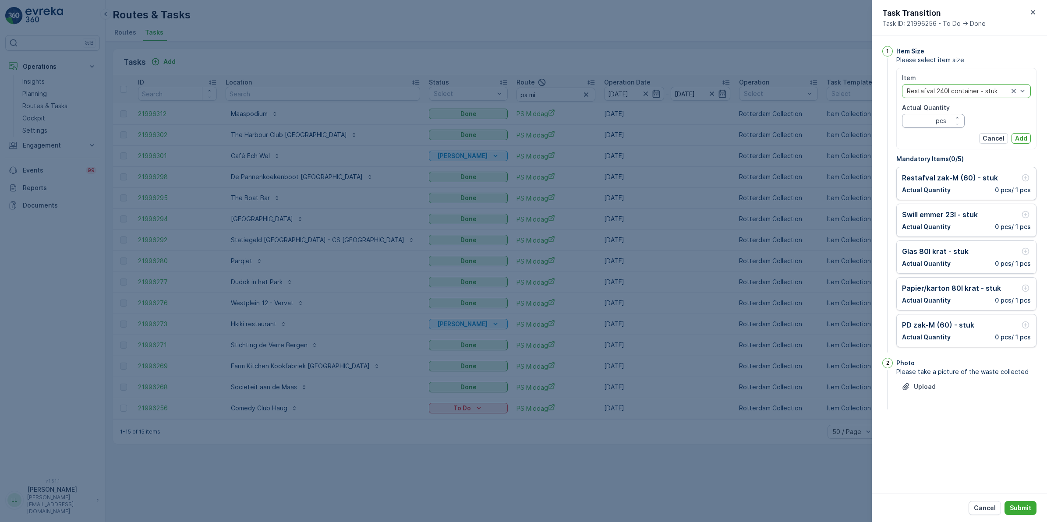
click at [928, 124] on Quantity "Actual Quantity" at bounding box center [933, 121] width 63 height 14
type Quantity "1"
click at [1026, 137] on p "Add" at bounding box center [1021, 138] width 12 height 9
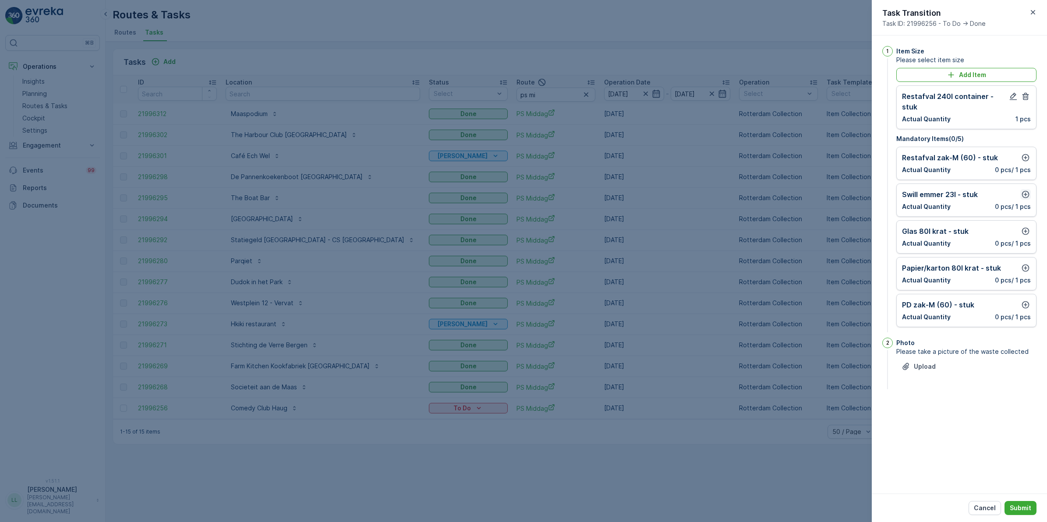
click at [1026, 191] on icon "button" at bounding box center [1025, 194] width 7 height 7
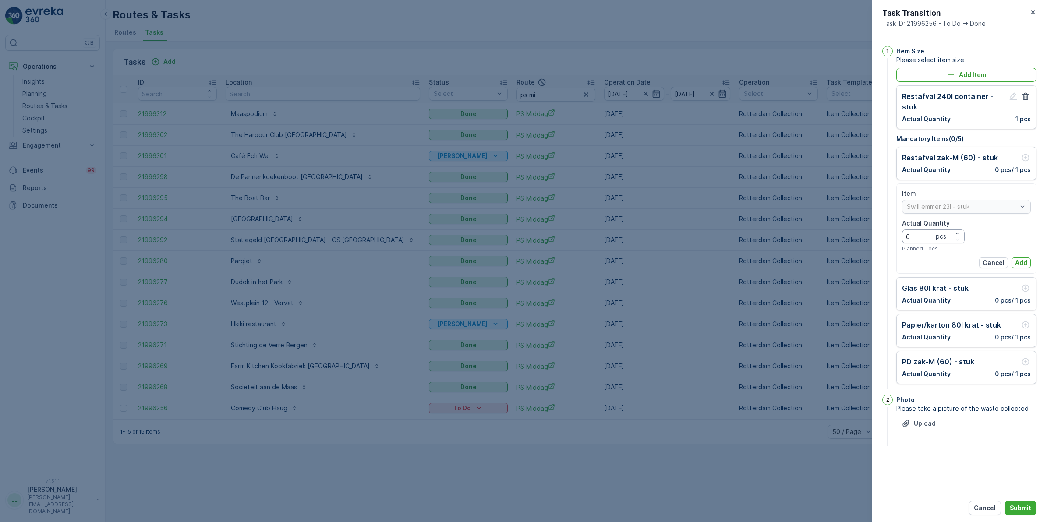
click at [933, 230] on Quantity "0" at bounding box center [933, 237] width 63 height 14
type Quantity "1"
click at [1019, 258] on button "Add" at bounding box center [1021, 263] width 19 height 11
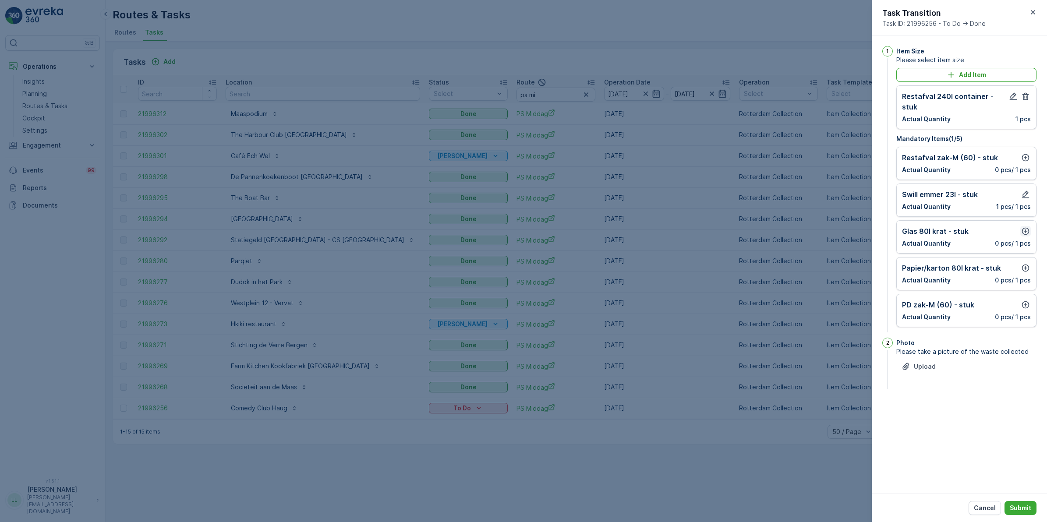
click at [1026, 227] on icon "button" at bounding box center [1025, 231] width 9 height 9
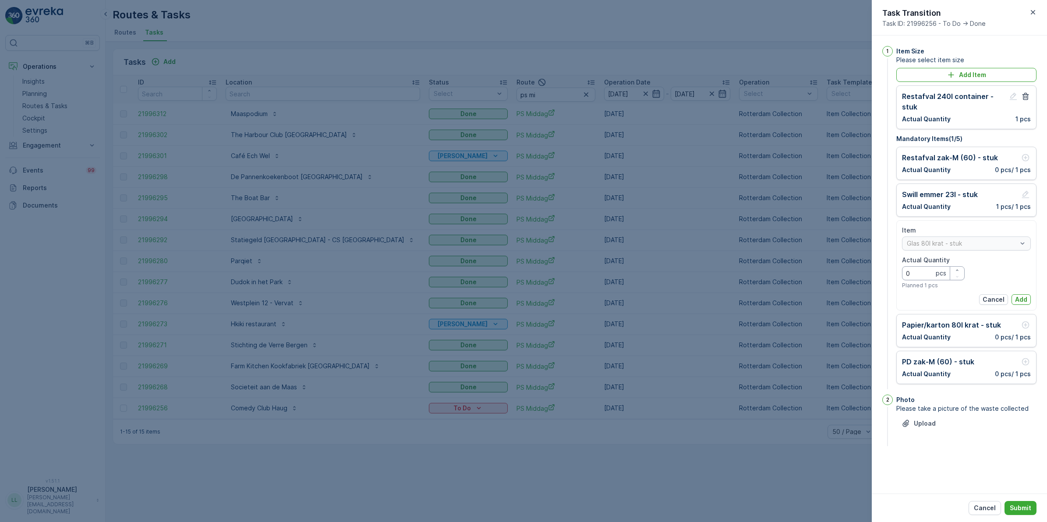
click at [927, 267] on Quantity "0" at bounding box center [933, 273] width 63 height 14
type Quantity "1"
click at [1020, 295] on p "Add" at bounding box center [1021, 299] width 12 height 9
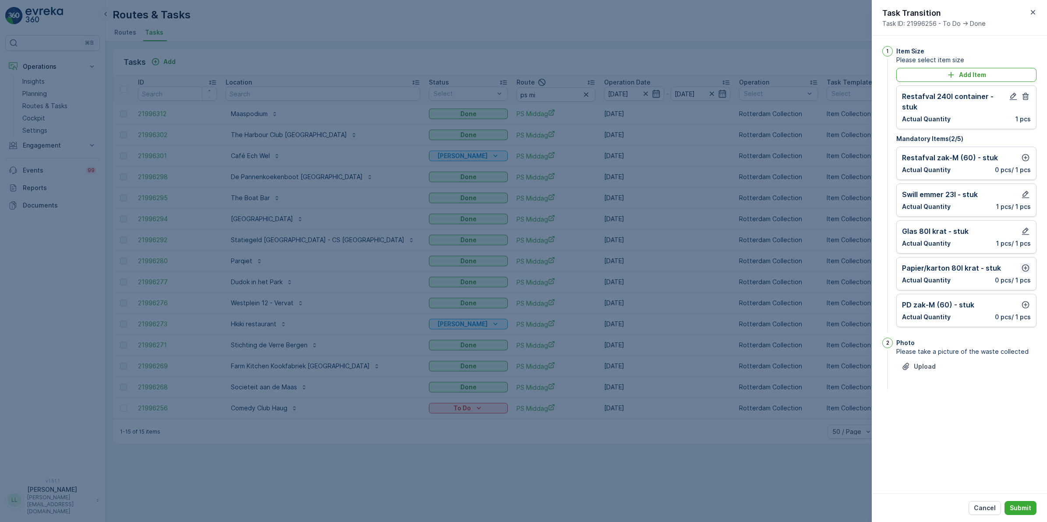
click at [1024, 264] on icon "button" at bounding box center [1025, 268] width 9 height 9
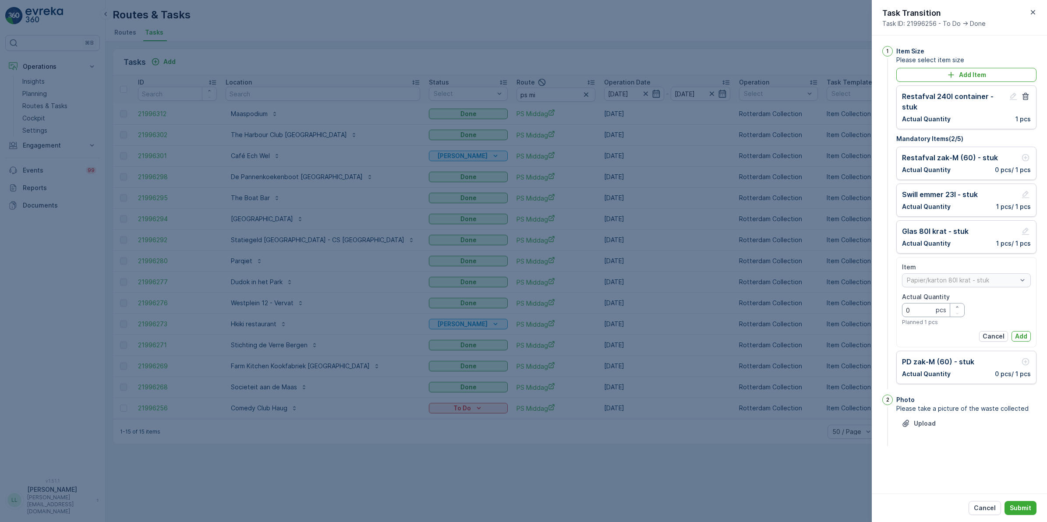
click at [930, 303] on Quantity "0" at bounding box center [933, 310] width 63 height 14
type Quantity "2"
click at [1019, 332] on p "Add" at bounding box center [1021, 336] width 12 height 9
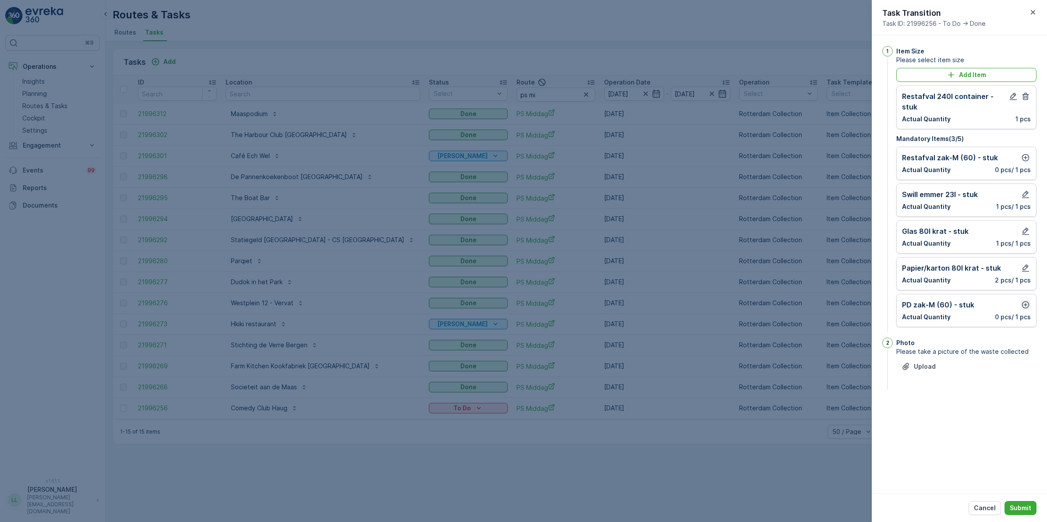
click at [1024, 301] on icon "button" at bounding box center [1025, 305] width 9 height 9
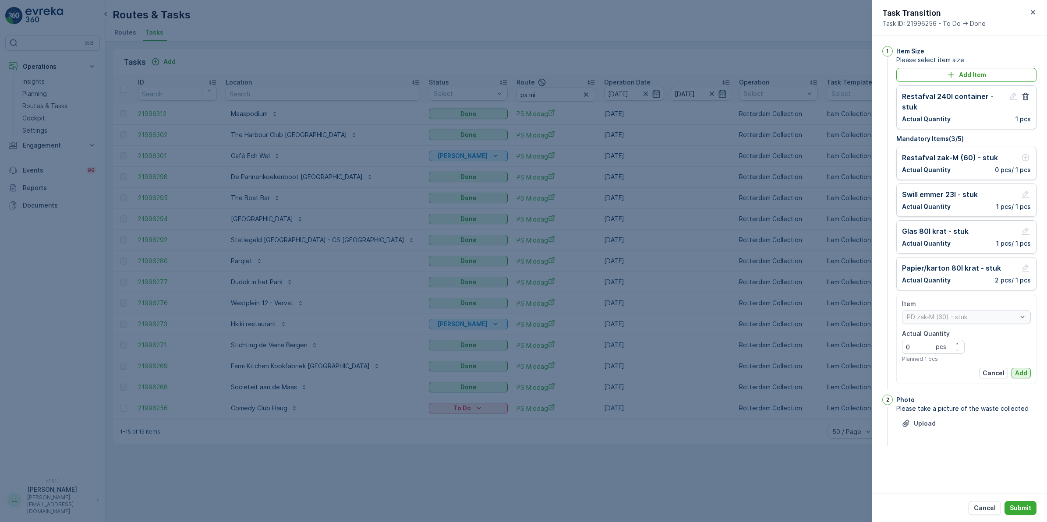
click at [1020, 369] on p "Add" at bounding box center [1021, 373] width 12 height 9
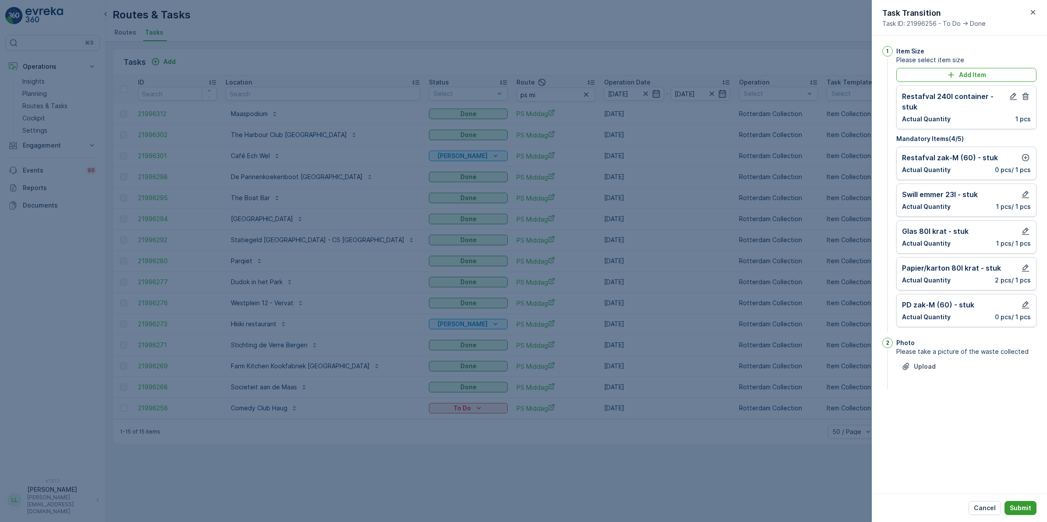
click at [1028, 507] on p "Submit" at bounding box center [1020, 508] width 21 height 9
click at [1027, 153] on icon "button" at bounding box center [1025, 157] width 9 height 9
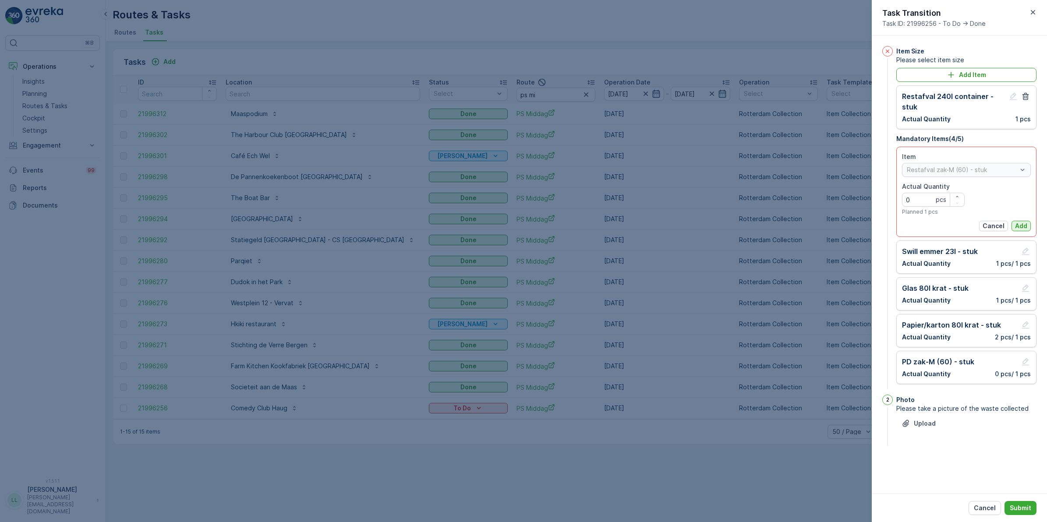
click at [1023, 222] on p "Add" at bounding box center [1021, 226] width 12 height 9
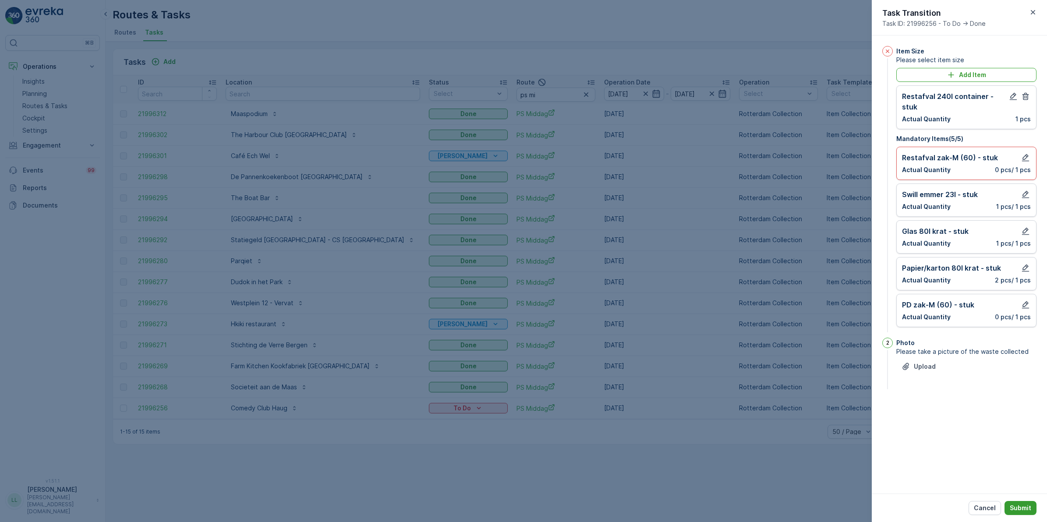
click at [1025, 513] on p "Submit" at bounding box center [1020, 508] width 21 height 9
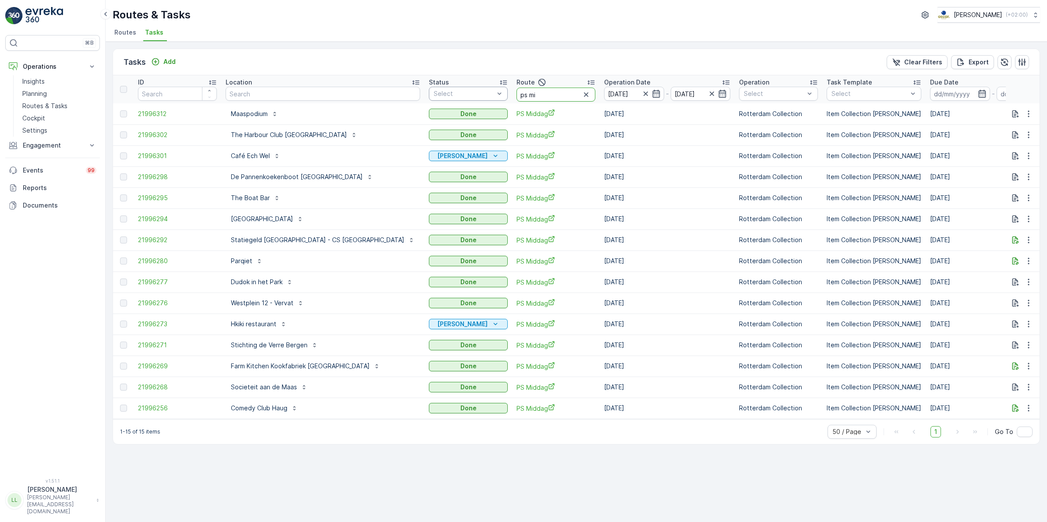
drag, startPoint x: 480, startPoint y: 96, endPoint x: 429, endPoint y: 90, distance: 50.7
click at [429, 90] on tr "ID Location Status Select Route ps mi Operation Date 01.10.2025 - 01.10.2025 Op…" at bounding box center [846, 89] width 1467 height 28
type input "os"
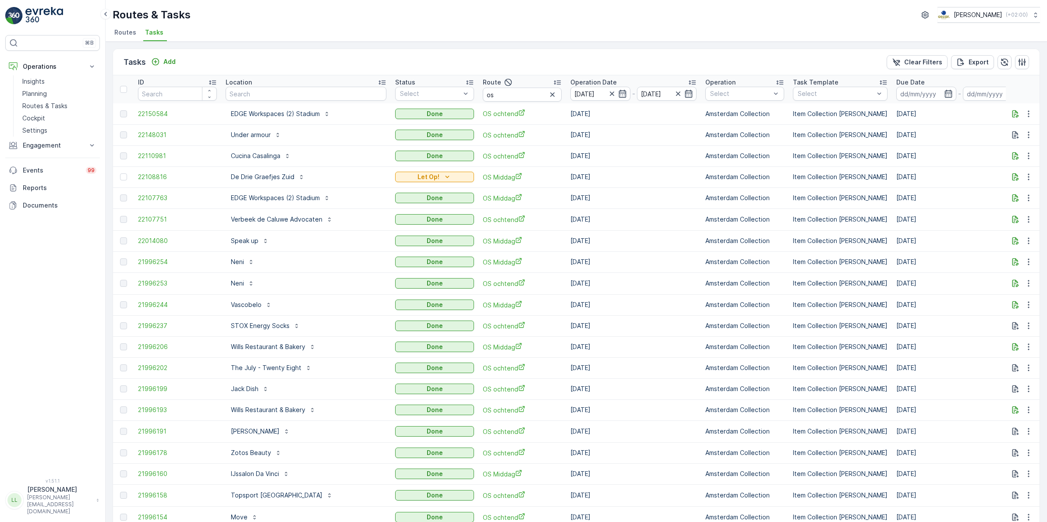
click at [493, 93] on input "os" at bounding box center [522, 95] width 79 height 14
type input "os mi"
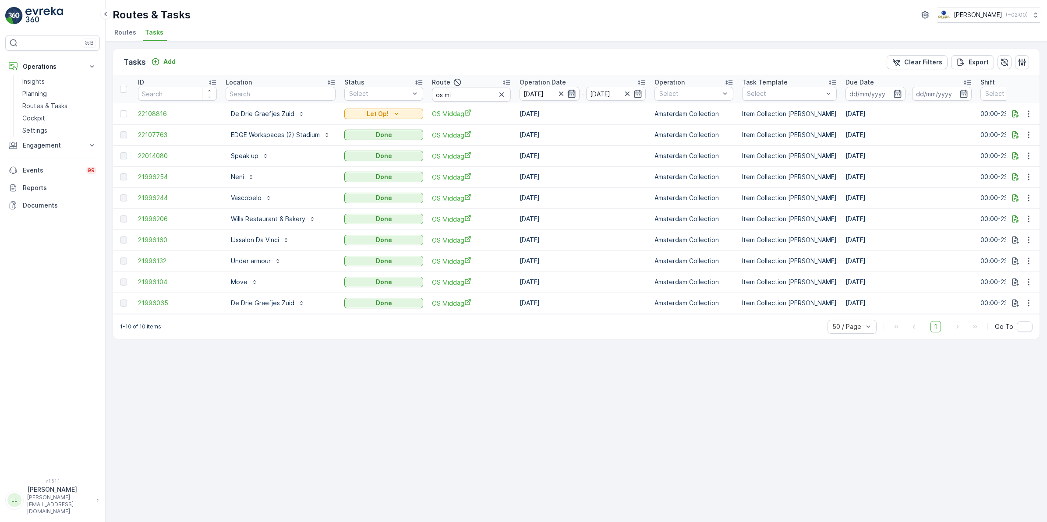
click at [568, 92] on icon "button" at bounding box center [571, 94] width 7 height 8
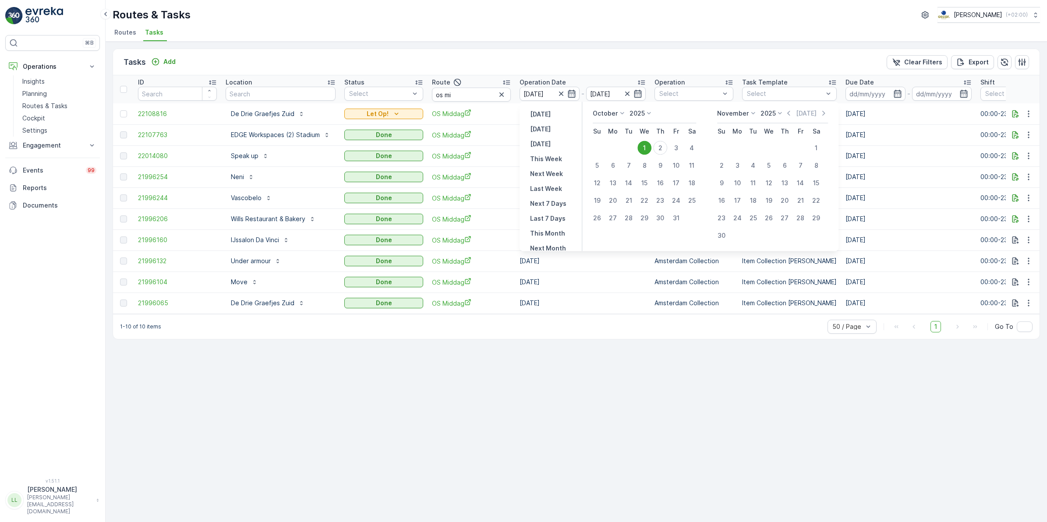
click at [643, 145] on div "1" at bounding box center [644, 148] width 14 height 14
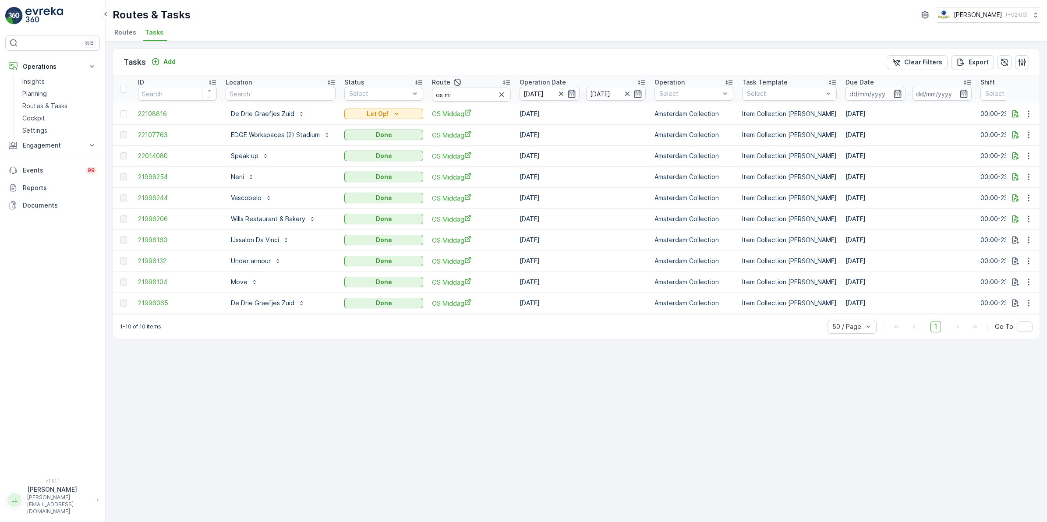
click at [643, 145] on td "[DATE]" at bounding box center [582, 134] width 135 height 21
click at [572, 94] on icon "button" at bounding box center [571, 93] width 9 height 9
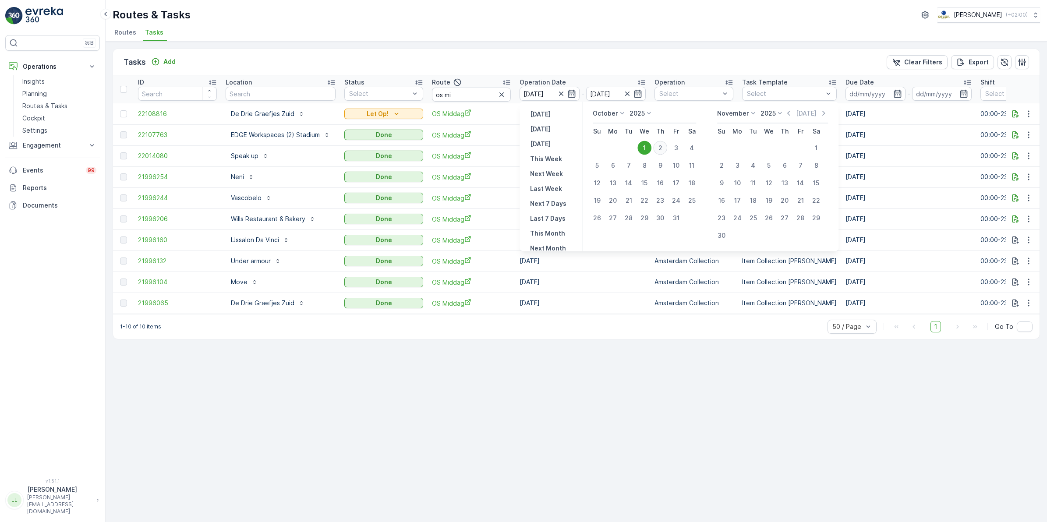
click at [657, 143] on div "2" at bounding box center [660, 148] width 14 height 14
type input "02.10.2025"
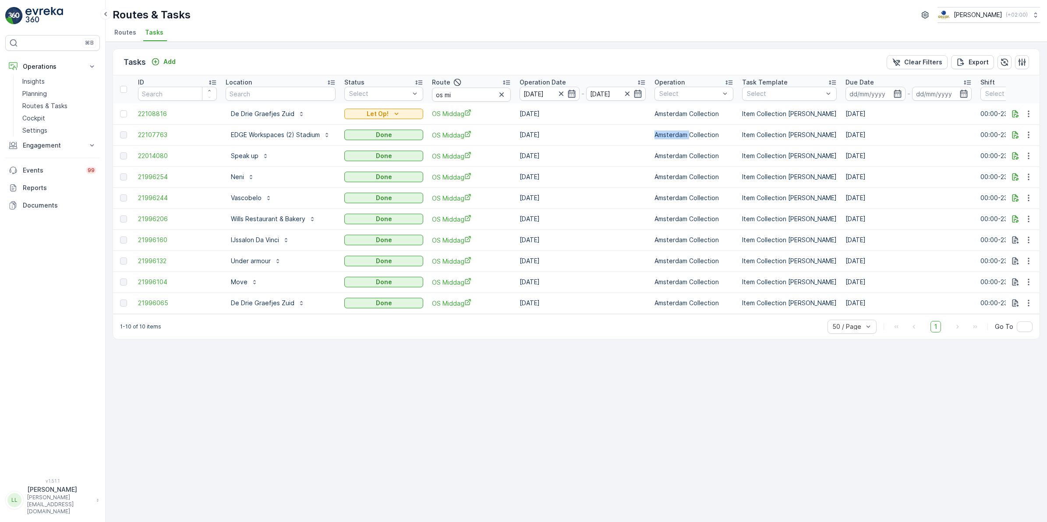
click at [657, 143] on td "Amsterdam Collection" at bounding box center [694, 134] width 88 height 21
drag, startPoint x: 657, startPoint y: 143, endPoint x: 599, endPoint y: 73, distance: 91.1
click at [601, 73] on div "Tasks Add Clear Filters Export" at bounding box center [576, 62] width 927 height 26
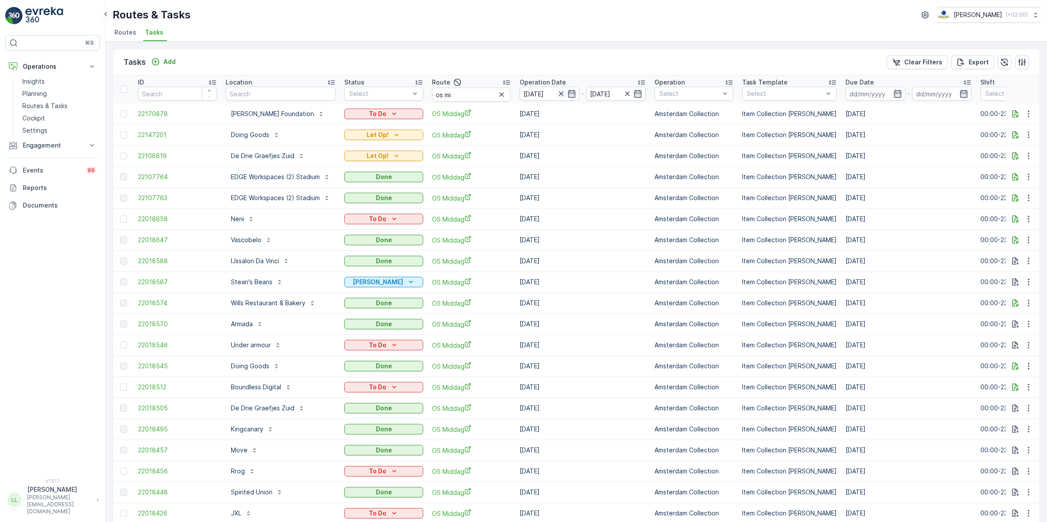
click at [564, 93] on icon "button" at bounding box center [561, 93] width 9 height 9
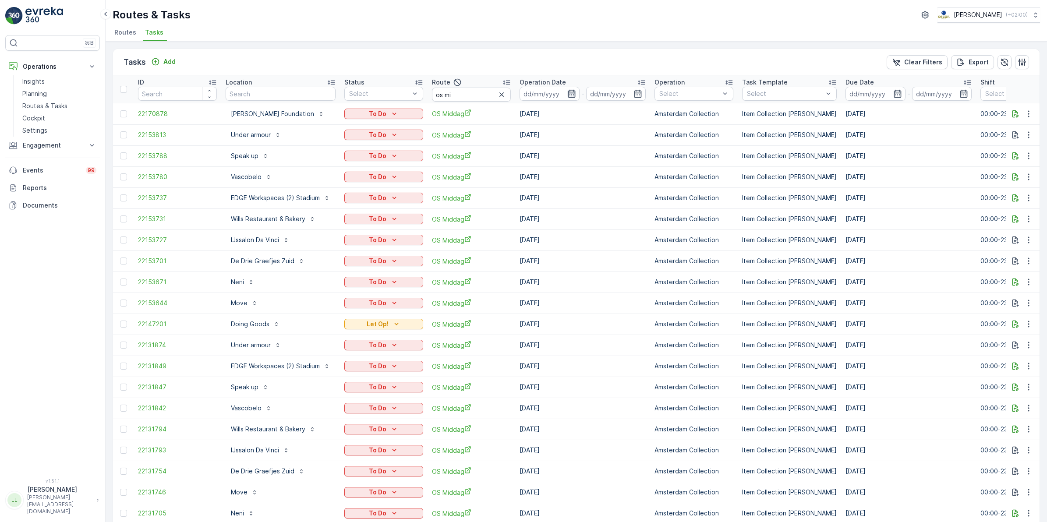
click at [572, 92] on icon "button" at bounding box center [571, 93] width 9 height 9
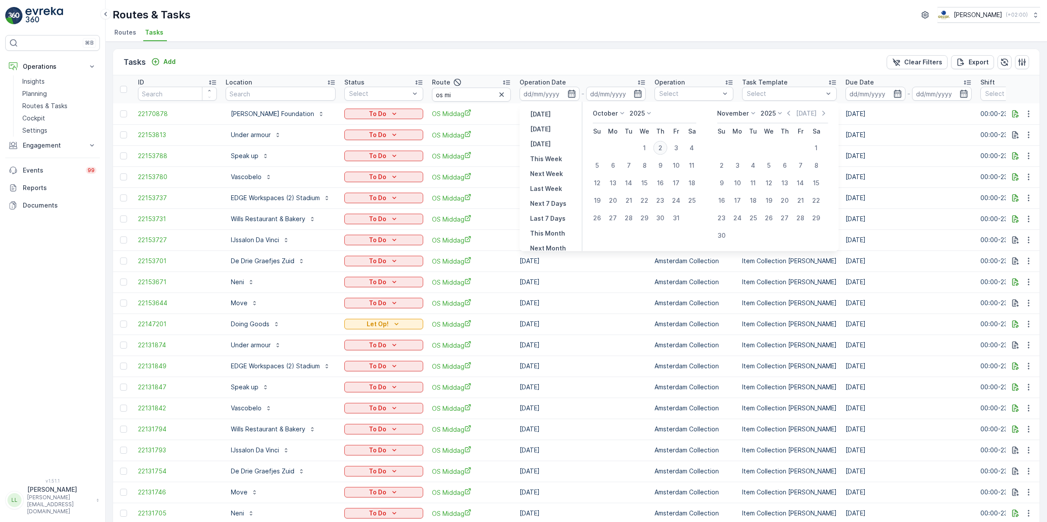
click at [660, 146] on div "2" at bounding box center [660, 148] width 14 height 14
type input "02.10.2025"
click at [660, 146] on div "2" at bounding box center [660, 148] width 14 height 14
type input "02.10.2025"
click at [660, 146] on div "2" at bounding box center [660, 148] width 14 height 14
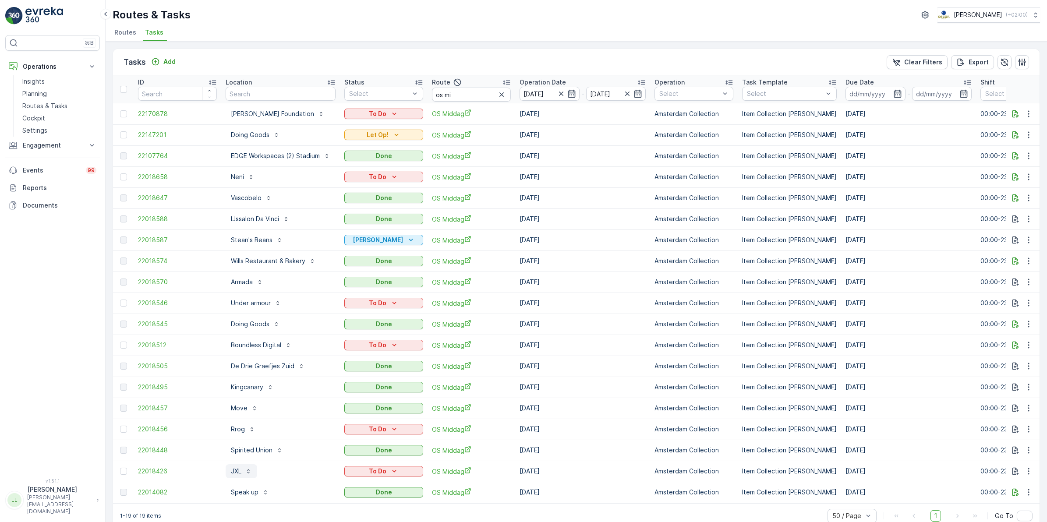
click at [241, 473] on p "JXL" at bounding box center [236, 471] width 11 height 9
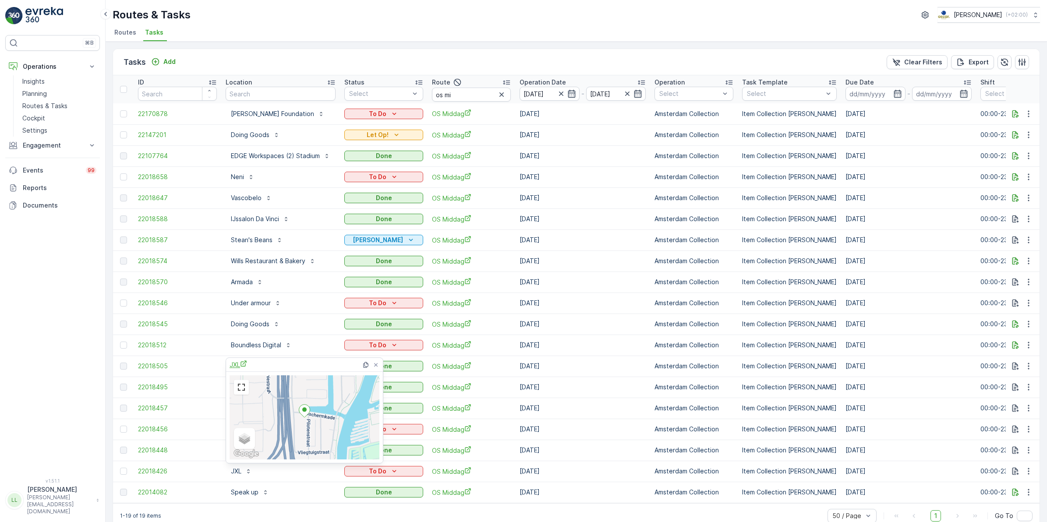
click at [240, 361] on icon "JXL" at bounding box center [243, 363] width 7 height 7
click at [325, 55] on div "Tasks Add Clear Filters Export" at bounding box center [576, 62] width 927 height 26
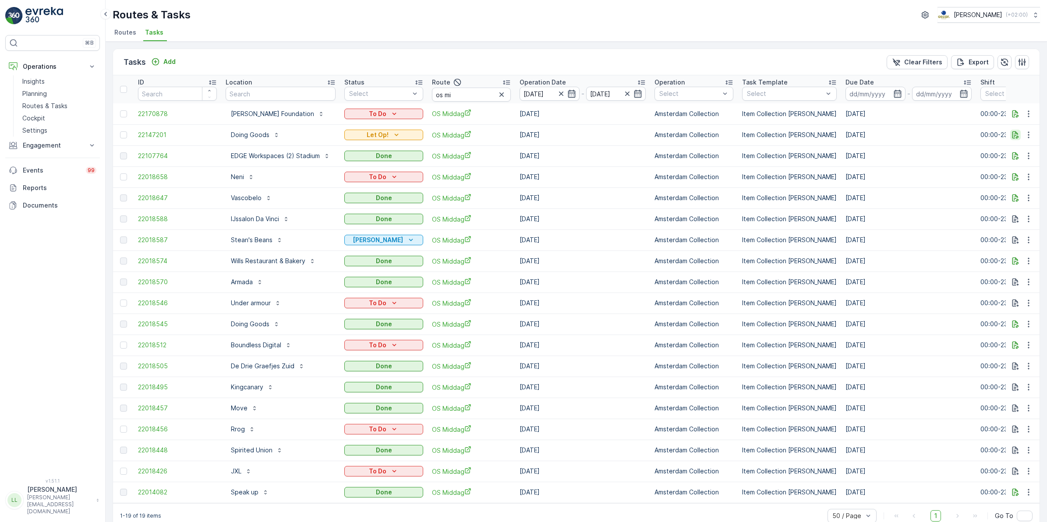
click at [1013, 139] on icon "button" at bounding box center [1015, 135] width 9 height 9
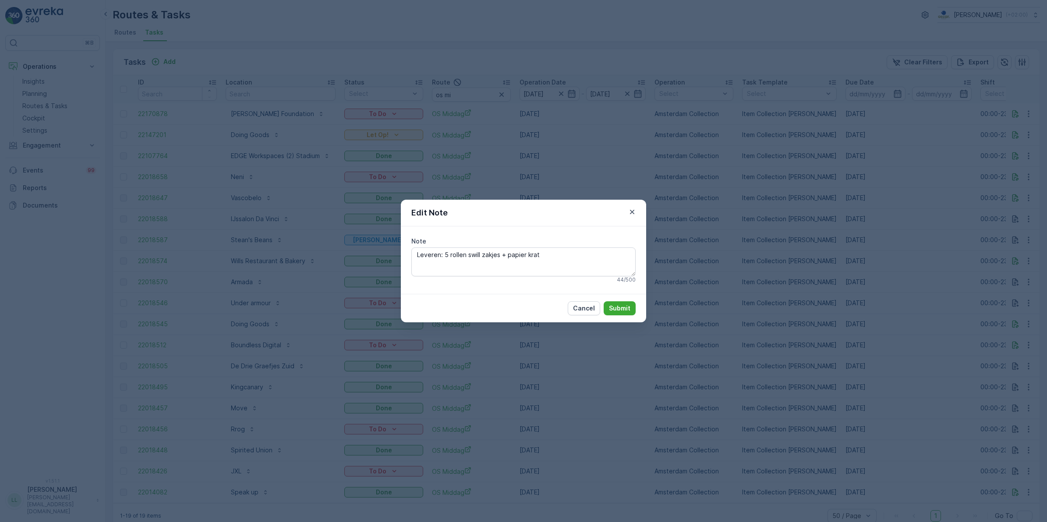
click at [764, 274] on div "Edit Note Note Leveren: 5 rollen swill zakjes + papier krat 44 / 500 Cancel Sub…" at bounding box center [523, 261] width 1047 height 522
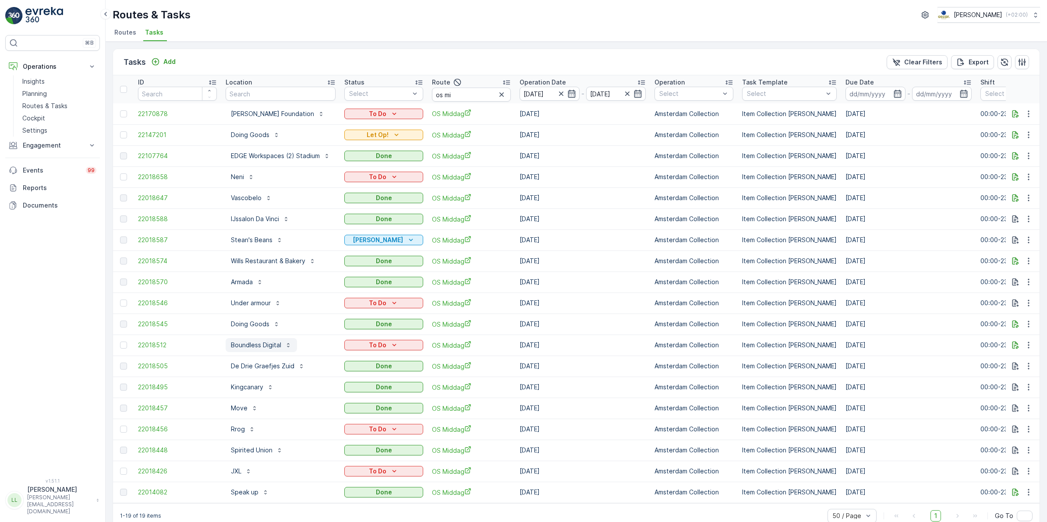
click at [259, 343] on p "Boundless Digital" at bounding box center [256, 345] width 50 height 9
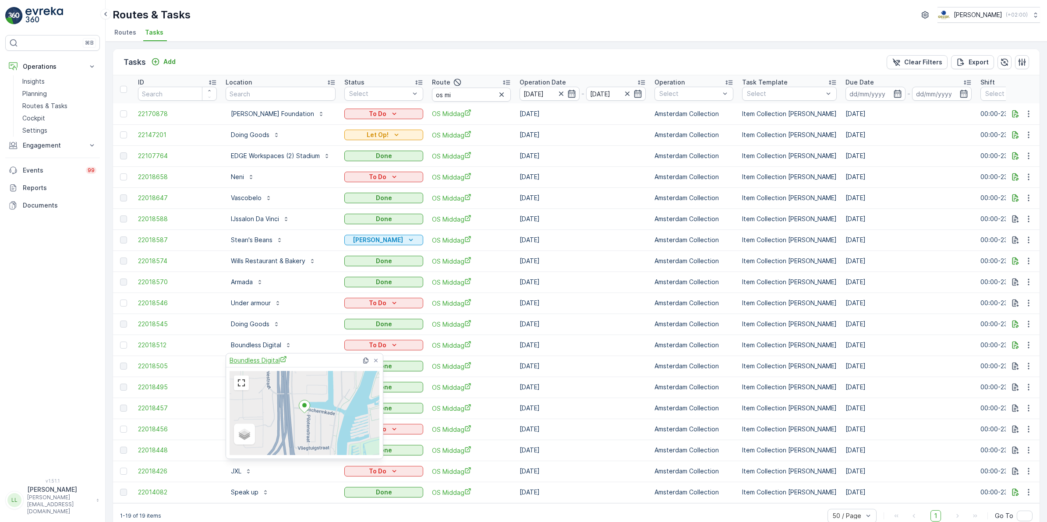
click at [255, 357] on span "Boundless Digital" at bounding box center [258, 360] width 57 height 9
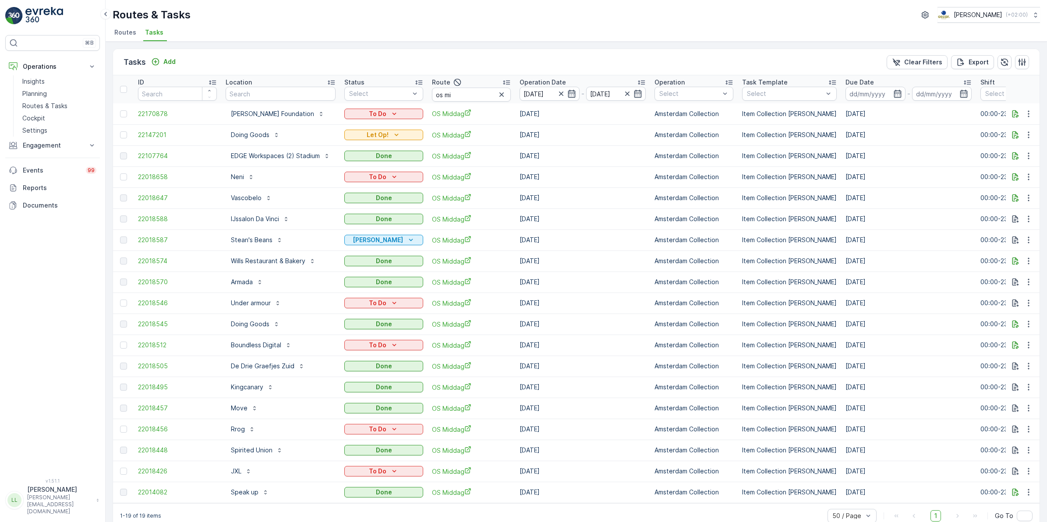
click at [377, 45] on div "Tasks Add Clear Filters Export ID Location Status Select Route os mi Operation …" at bounding box center [576, 282] width 941 height 481
click at [1025, 138] on button "button" at bounding box center [1029, 135] width 16 height 11
click at [1012, 174] on span "Change Route" at bounding box center [1006, 172] width 42 height 9
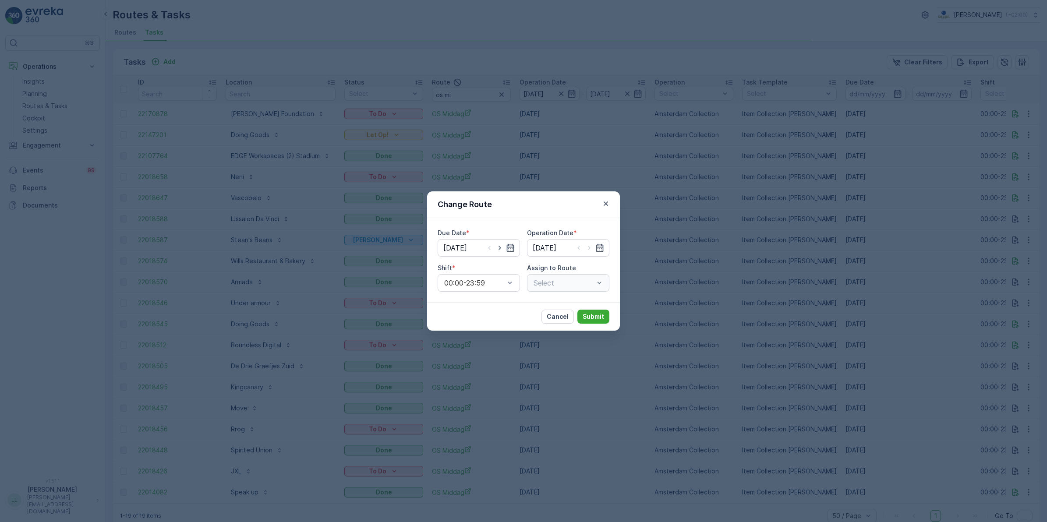
type input "02.10.2025"
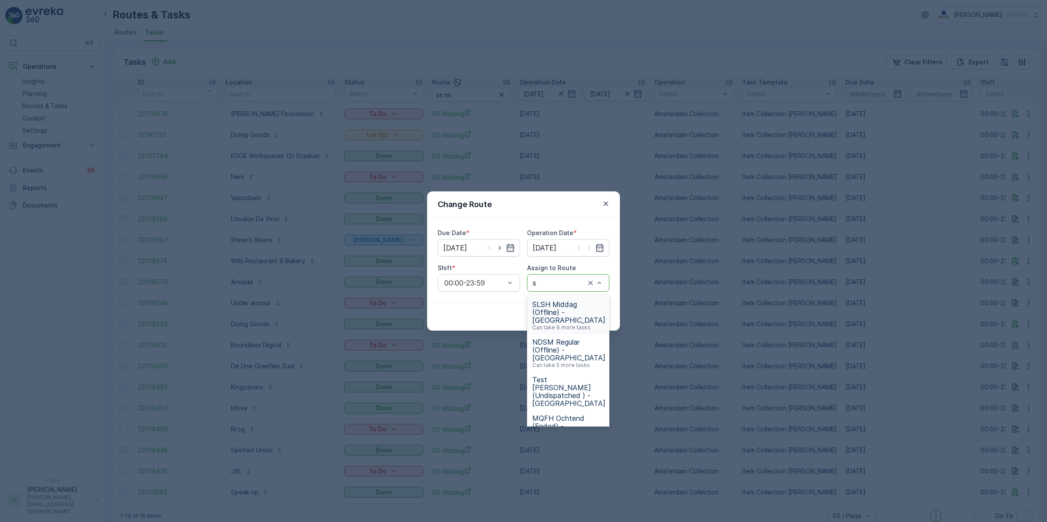
type input "sg"
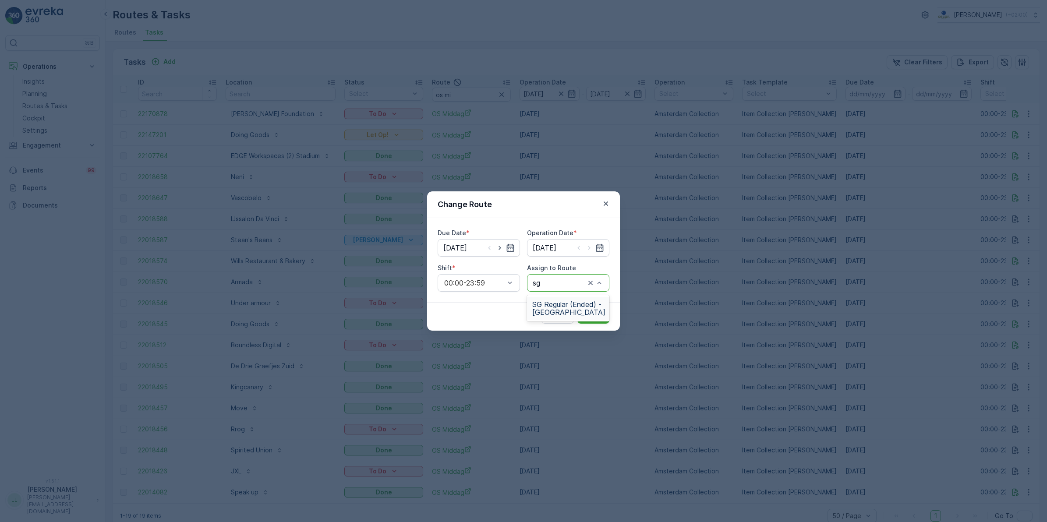
click at [561, 299] on div "SG Regular (Ended) - Amsterdam" at bounding box center [568, 308] width 82 height 23
click at [600, 316] on p "Submit" at bounding box center [593, 316] width 21 height 9
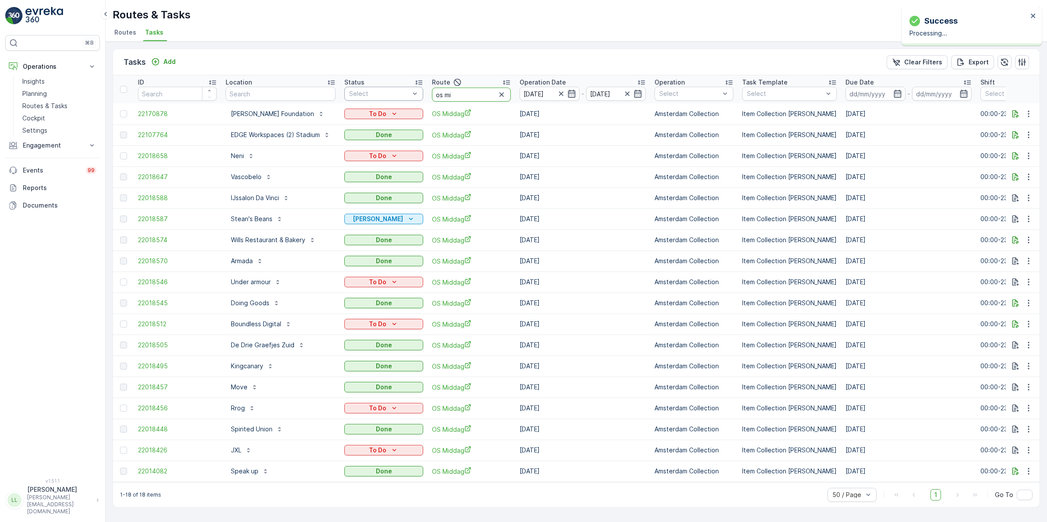
drag, startPoint x: 474, startPoint y: 90, endPoint x: 418, endPoint y: 97, distance: 55.6
click at [419, 96] on tr "ID Location Status Select Route os mi Operation Date 02.10.2025 - 02.10.2025 Op…" at bounding box center [804, 89] width 1383 height 28
type input "sg"
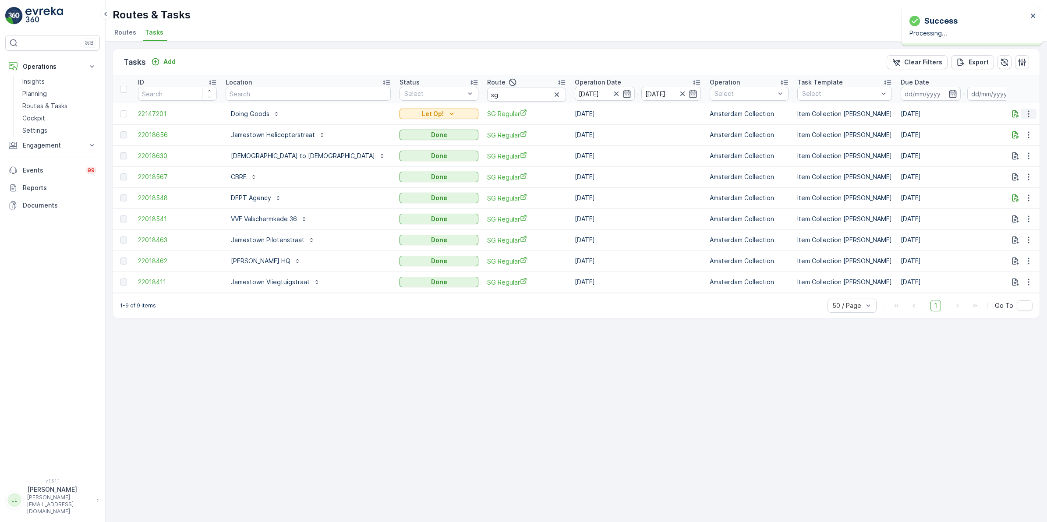
click at [1028, 116] on icon "button" at bounding box center [1028, 113] width 1 height 7
click at [1018, 151] on span "Change Route" at bounding box center [1006, 151] width 42 height 9
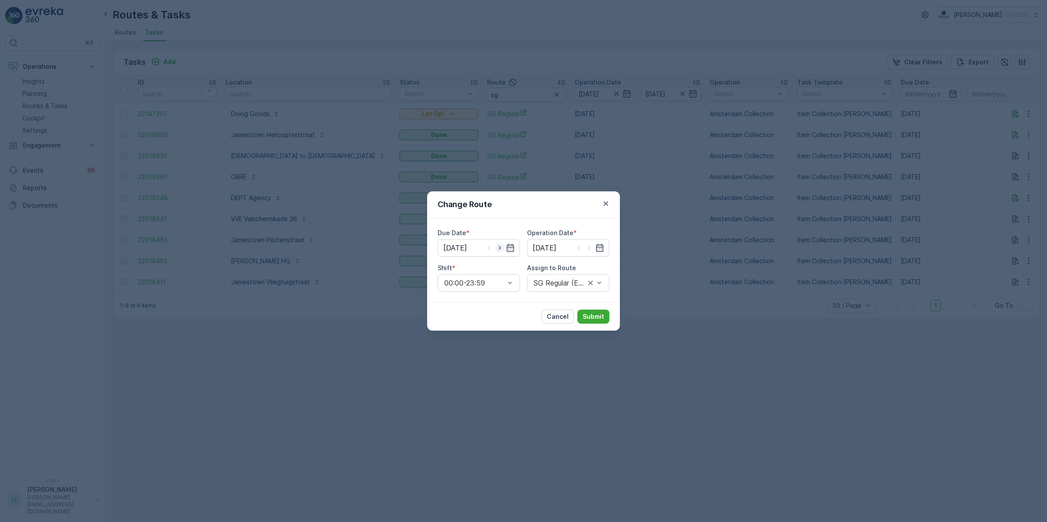
click at [498, 250] on icon "button" at bounding box center [499, 248] width 9 height 9
type input "03.10.2025"
click at [590, 248] on icon "button" at bounding box center [589, 248] width 9 height 9
type input "03.10.2025"
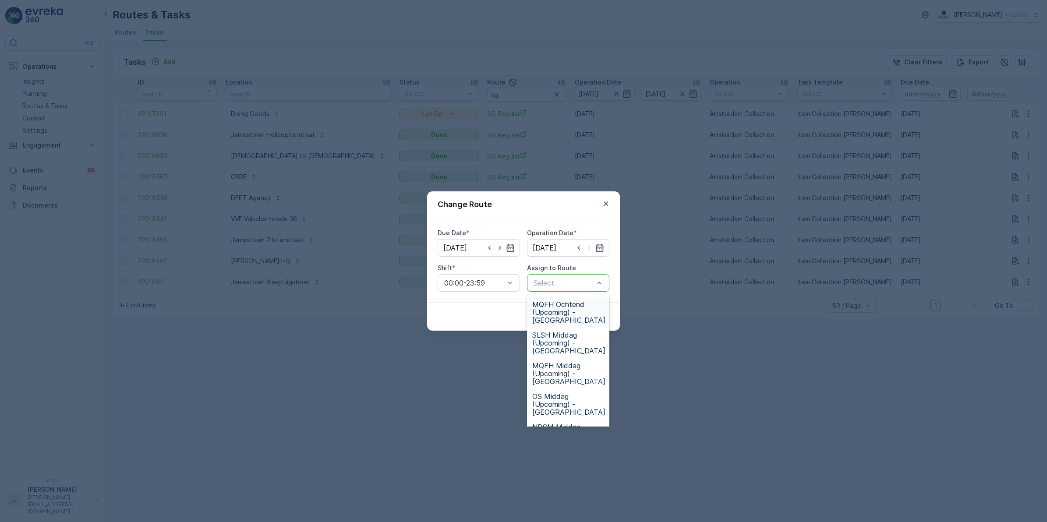
click at [565, 285] on div at bounding box center [564, 283] width 62 height 8
type input "sg"
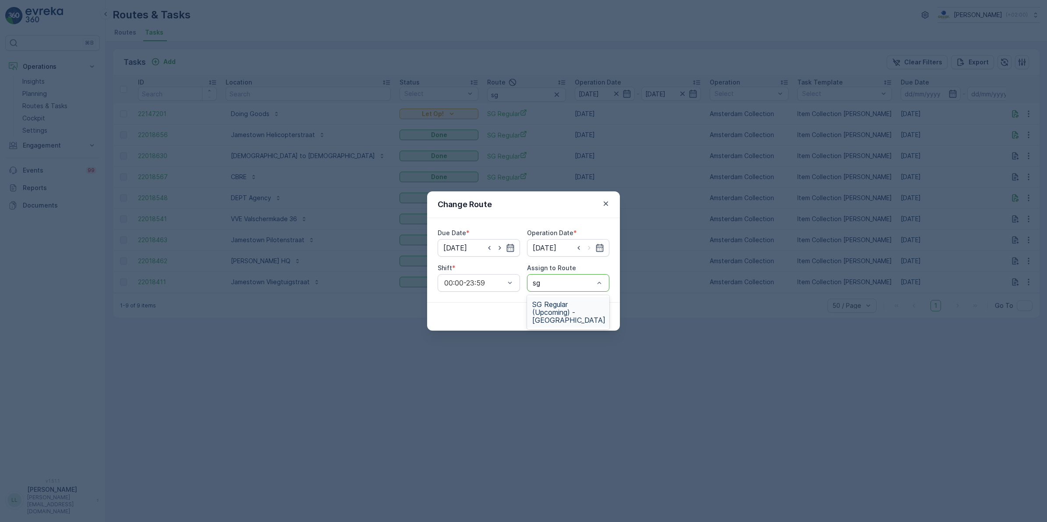
click at [555, 301] on span "SG Regular (Upcoming) - Amsterdam" at bounding box center [568, 313] width 73 height 24
click at [599, 315] on p "Submit" at bounding box center [593, 316] width 21 height 9
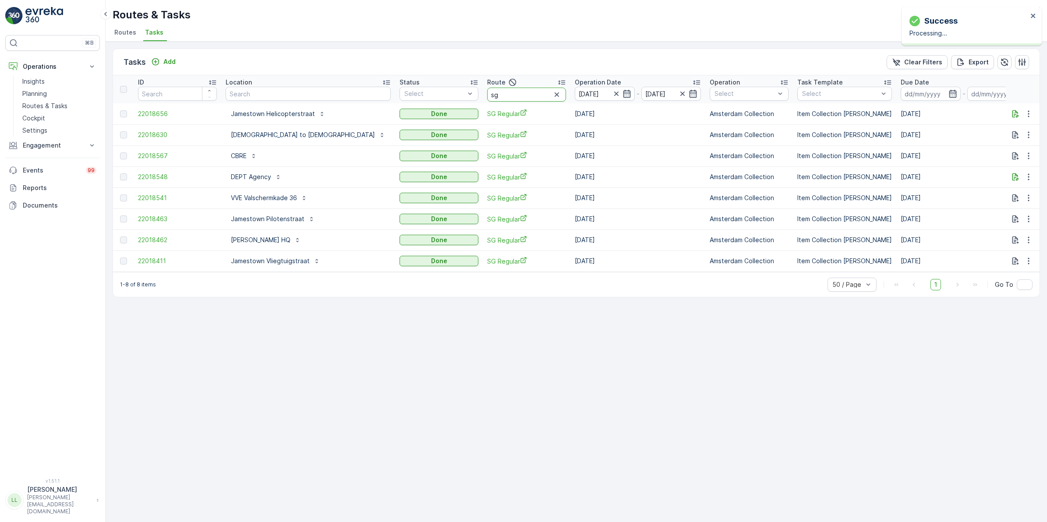
drag, startPoint x: 456, startPoint y: 93, endPoint x: 425, endPoint y: 95, distance: 31.6
click at [487, 95] on input "sg" at bounding box center [526, 95] width 79 height 14
type input "os avon"
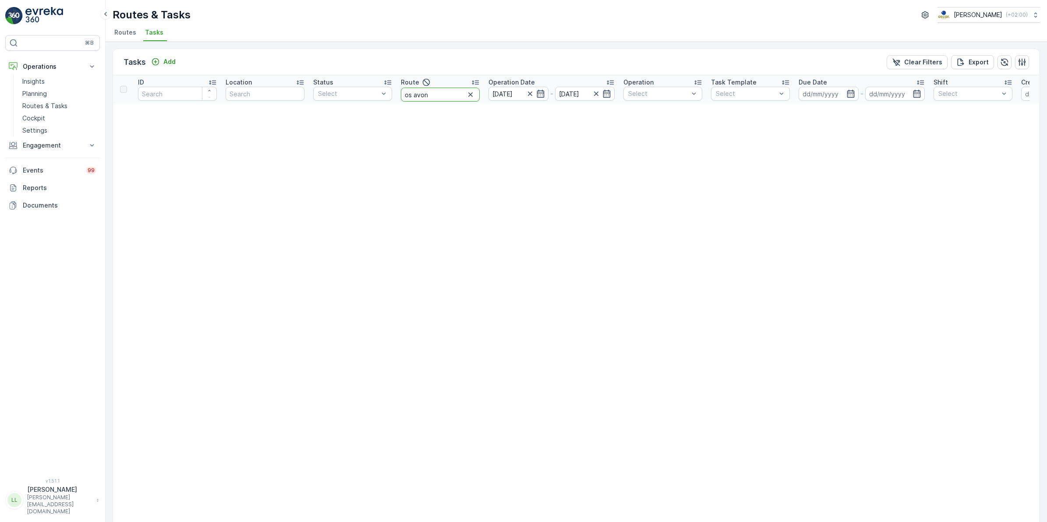
drag, startPoint x: 445, startPoint y: 96, endPoint x: 416, endPoint y: 102, distance: 29.0
click at [416, 102] on th "Route os avon" at bounding box center [440, 89] width 88 height 28
type input "os mi"
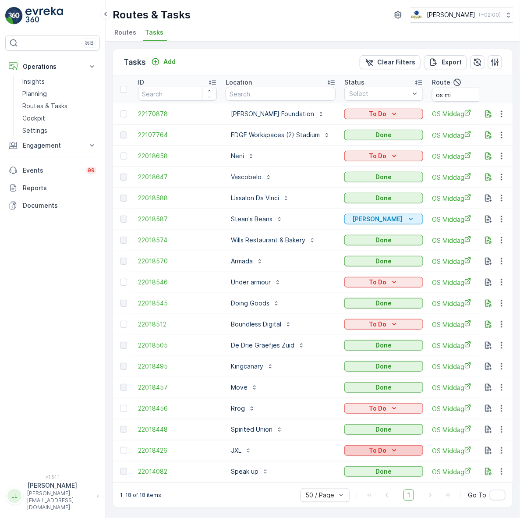
click at [386, 447] on p "To Do" at bounding box center [378, 450] width 18 height 9
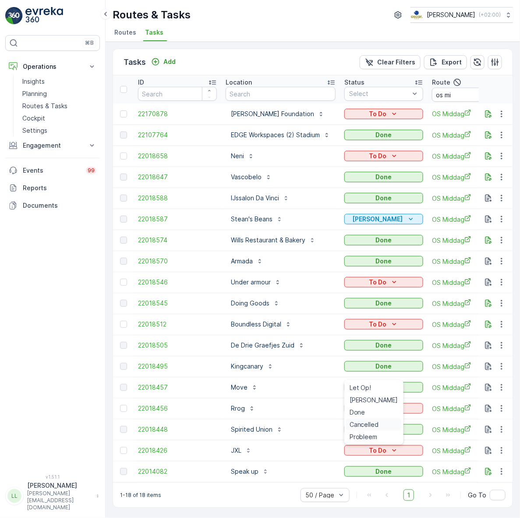
click at [368, 423] on span "Cancelled" at bounding box center [364, 424] width 29 height 9
click at [413, 405] on div "To Do" at bounding box center [384, 408] width 72 height 9
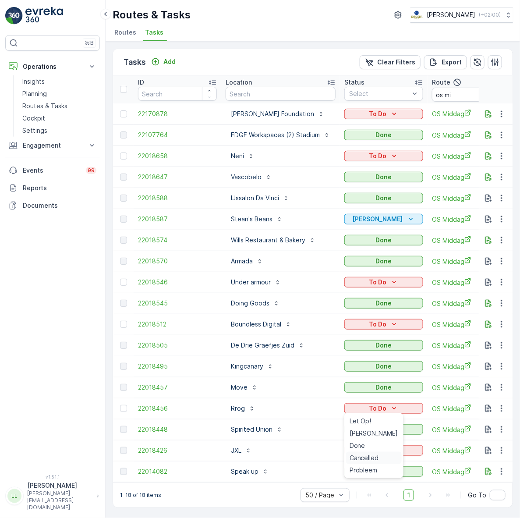
click at [369, 452] on div "Cancelled" at bounding box center [374, 458] width 56 height 12
click at [395, 317] on td "To Do" at bounding box center [384, 324] width 88 height 21
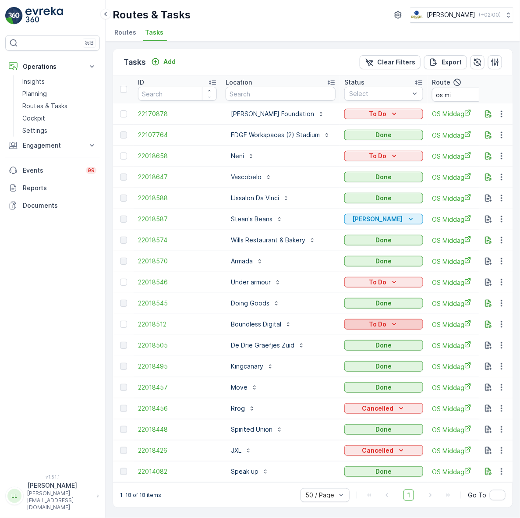
click at [392, 323] on icon "To Do" at bounding box center [394, 324] width 9 height 9
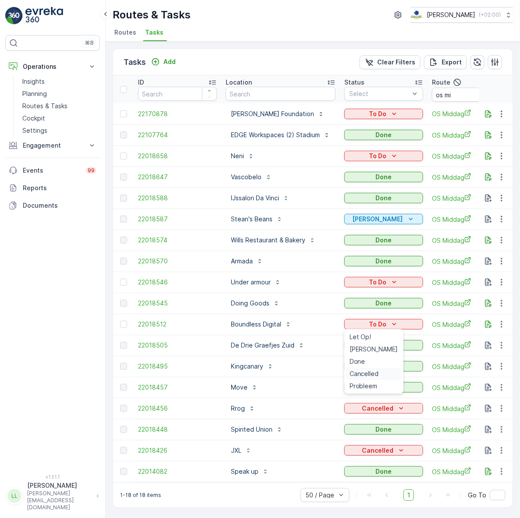
click at [368, 371] on span "Cancelled" at bounding box center [364, 373] width 29 height 9
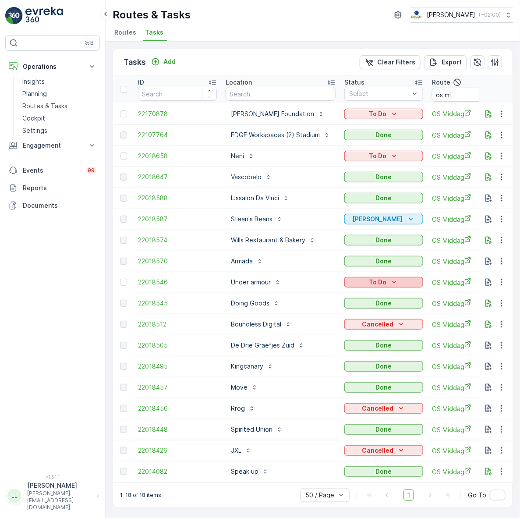
click at [393, 283] on icon "To Do" at bounding box center [394, 282] width 9 height 9
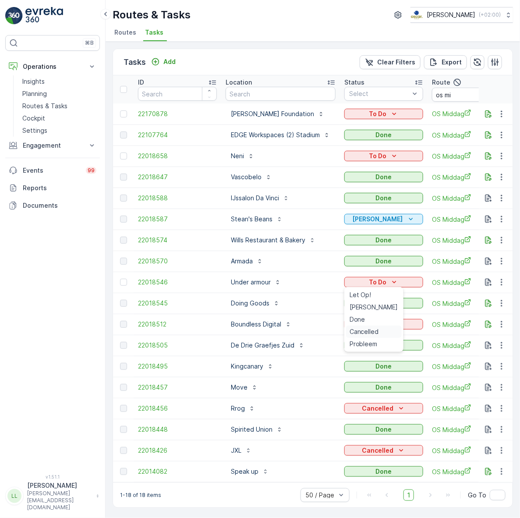
click at [367, 326] on div "Cancelled" at bounding box center [374, 332] width 56 height 12
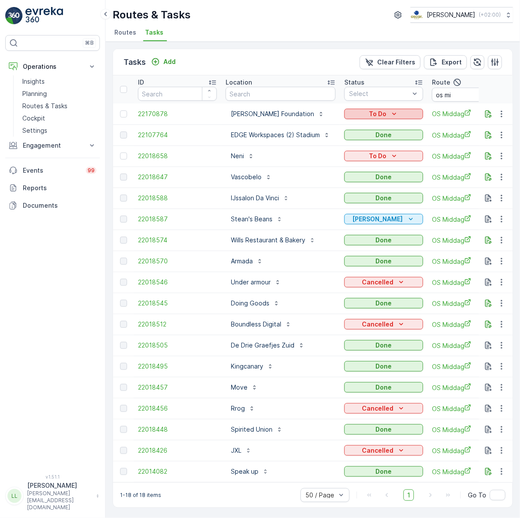
click at [397, 110] on icon "To Do" at bounding box center [394, 114] width 9 height 9
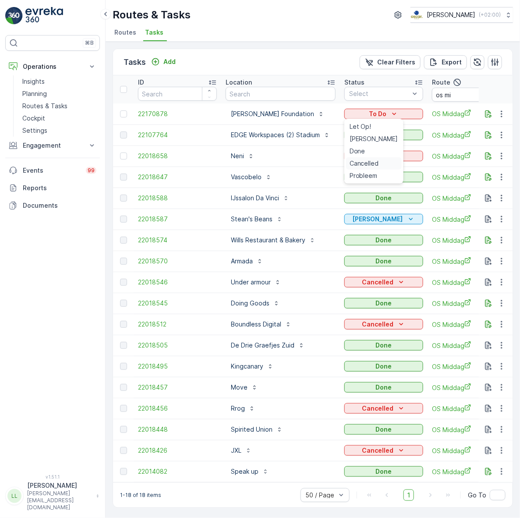
click at [375, 161] on span "Cancelled" at bounding box center [364, 163] width 29 height 9
click at [406, 159] on div "To Do" at bounding box center [384, 156] width 72 height 9
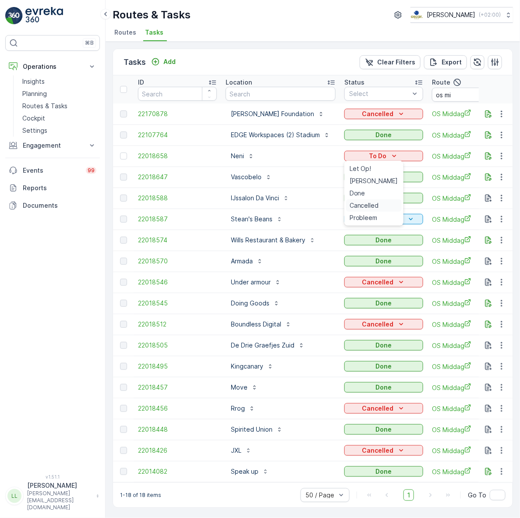
click at [364, 206] on span "Cancelled" at bounding box center [364, 205] width 29 height 9
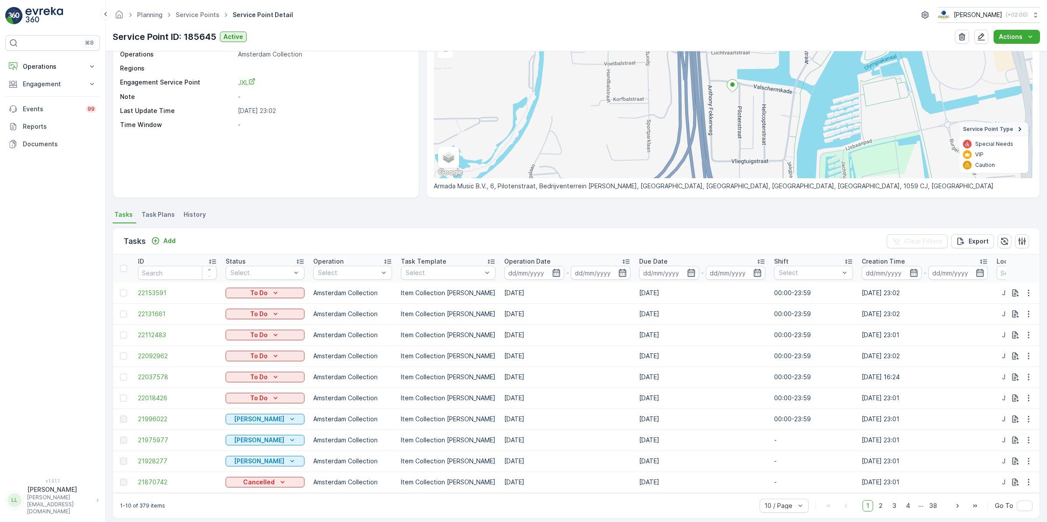
scroll to position [91, 0]
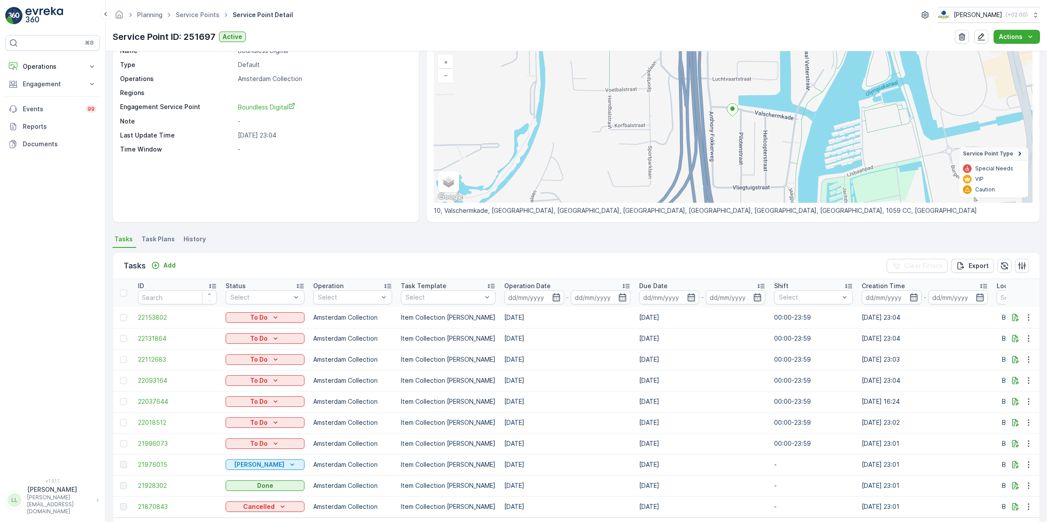
scroll to position [91, 0]
